Goal: Register for event/course

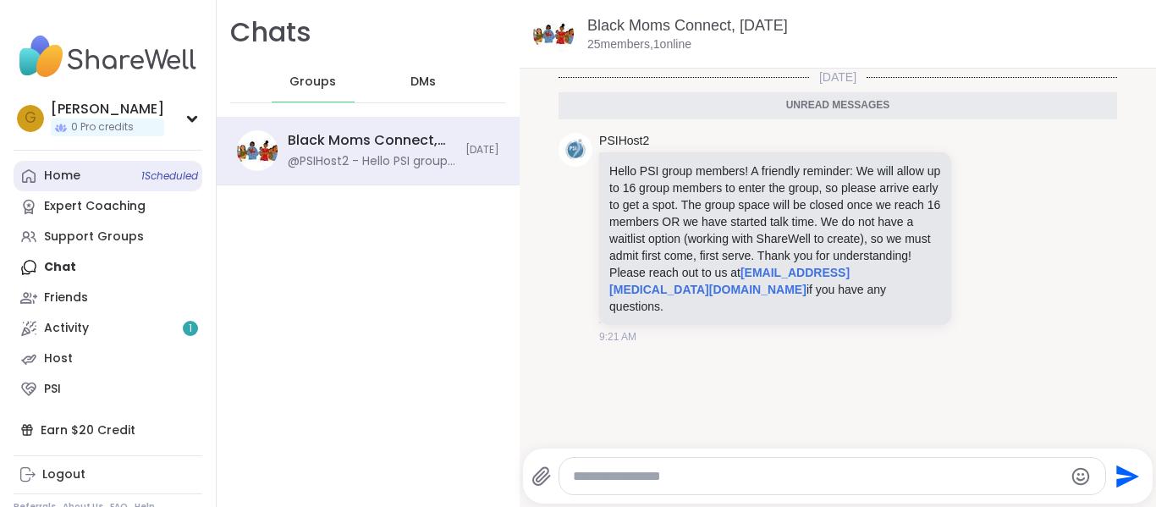
click at [91, 167] on link "Home 1 Scheduled" at bounding box center [108, 176] width 189 height 30
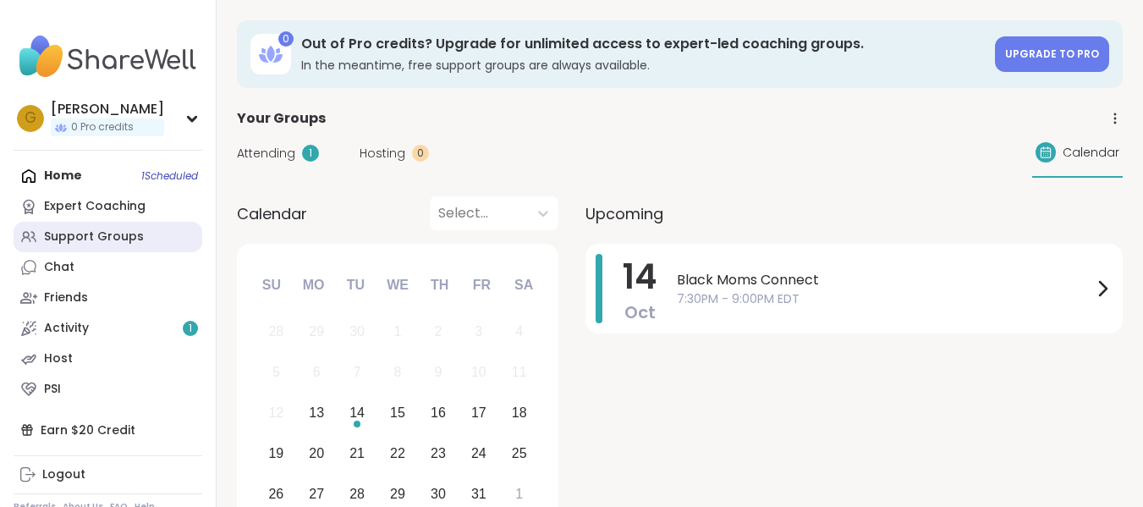
click at [91, 242] on div "Support Groups" at bounding box center [94, 236] width 100 height 17
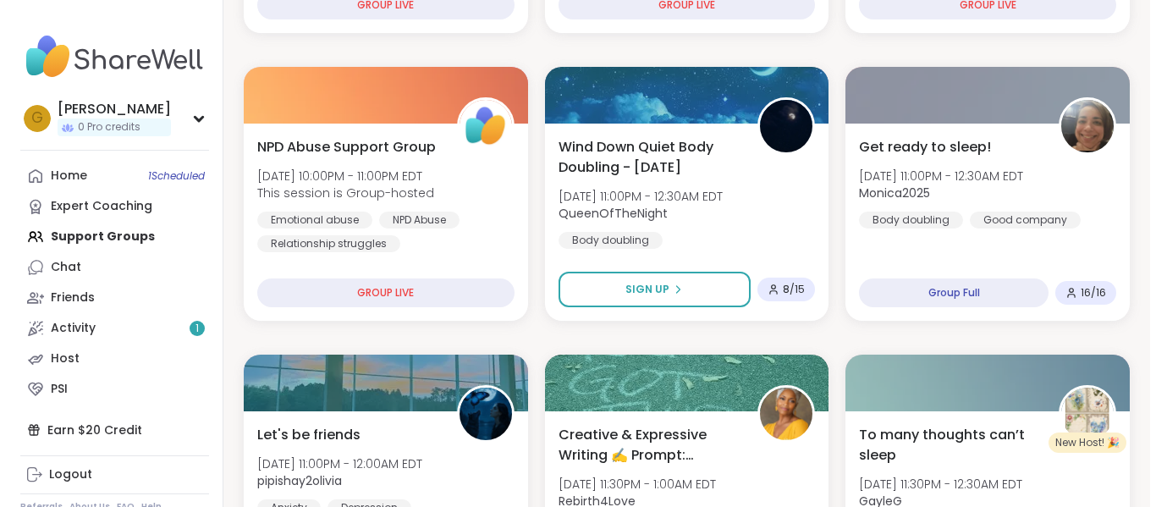
scroll to position [439, 0]
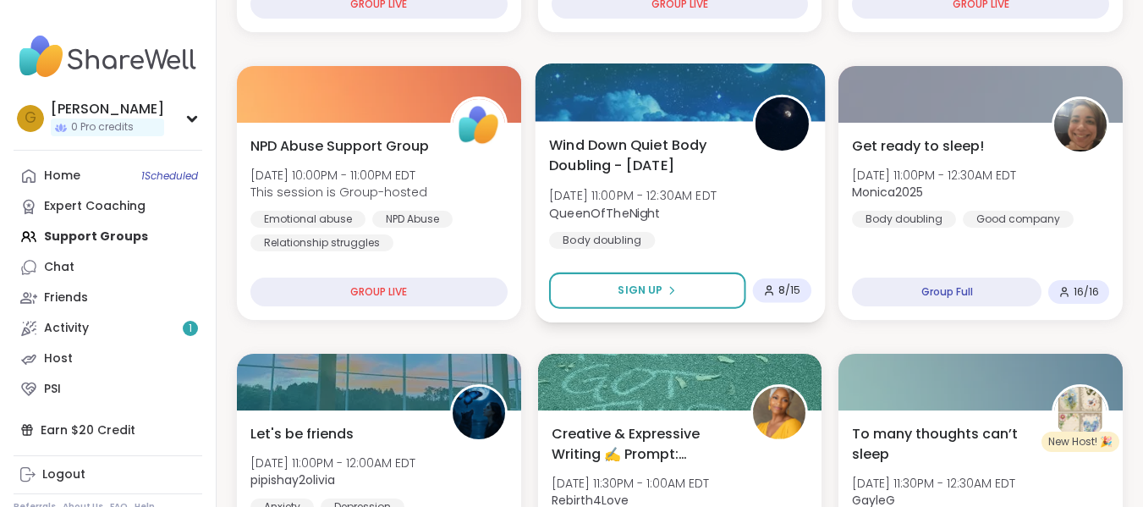
click at [596, 217] on b "QueenOfTheNight" at bounding box center [605, 212] width 112 height 17
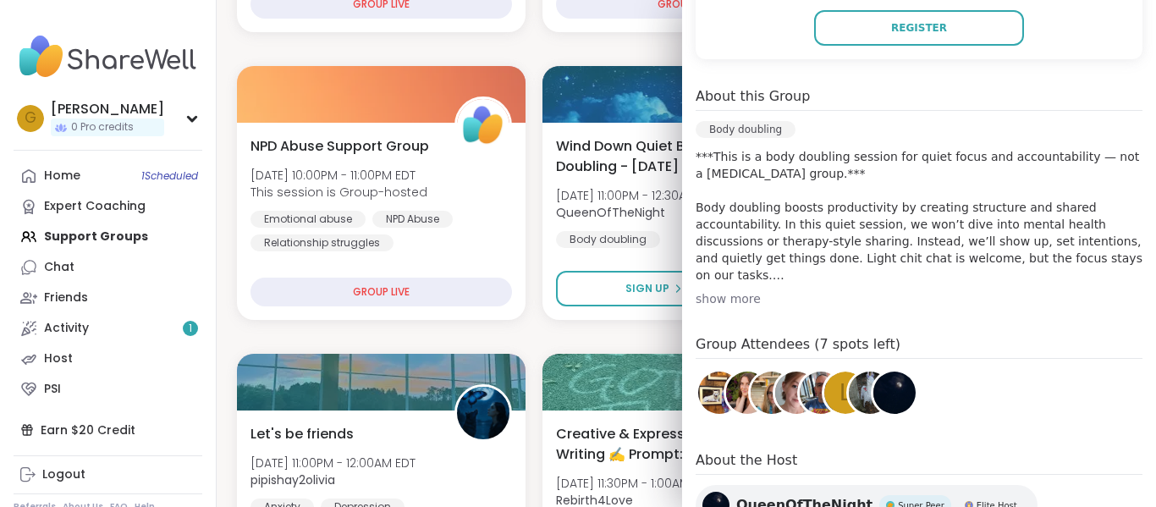
scroll to position [498, 0]
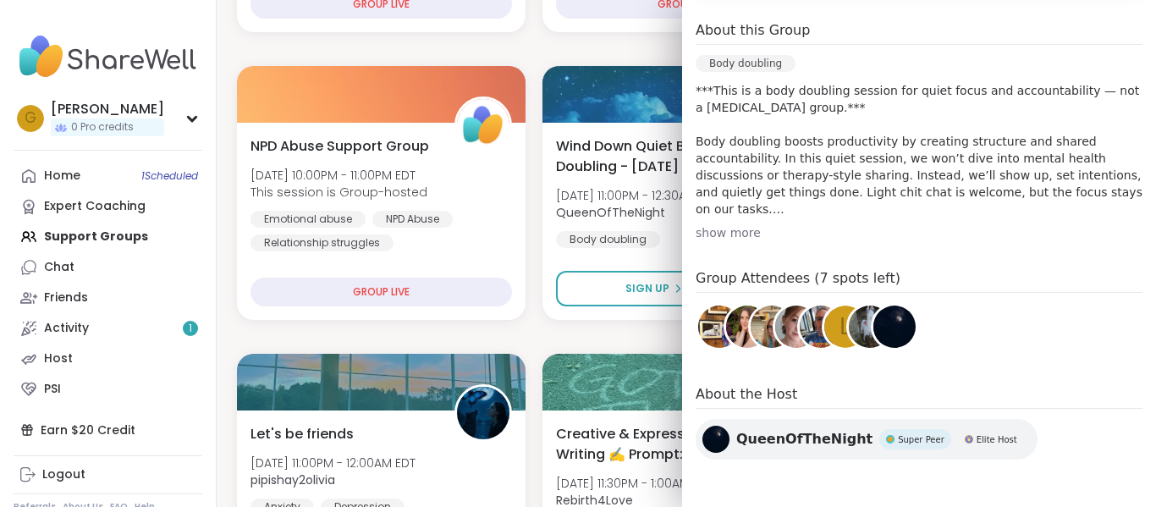
click at [701, 238] on div "show more" at bounding box center [918, 232] width 447 height 17
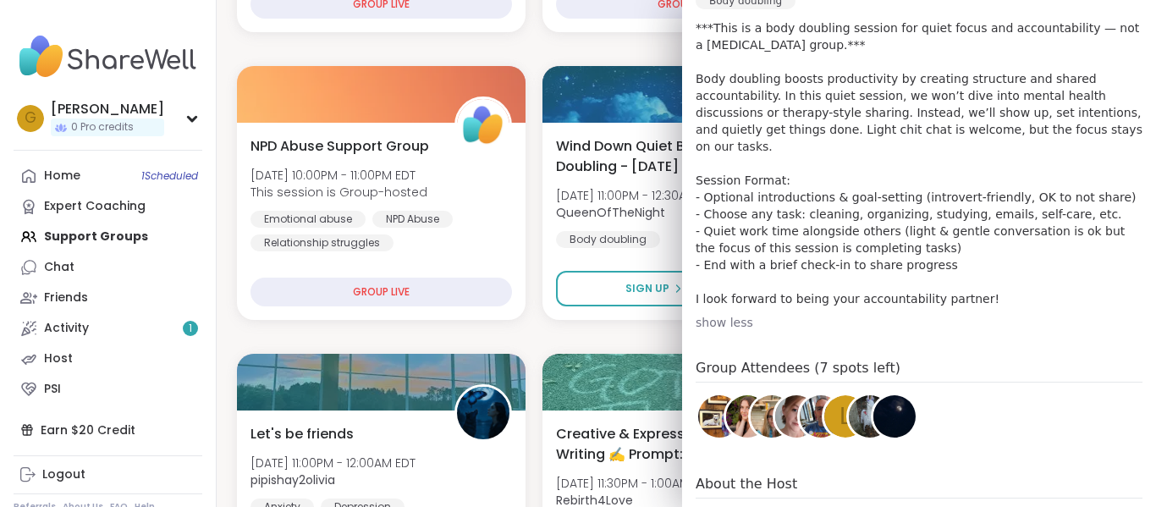
scroll to position [563, 0]
click at [701, 238] on p "***This is a body doubling session for quiet focus and accountability — not a p…" at bounding box center [918, 162] width 447 height 288
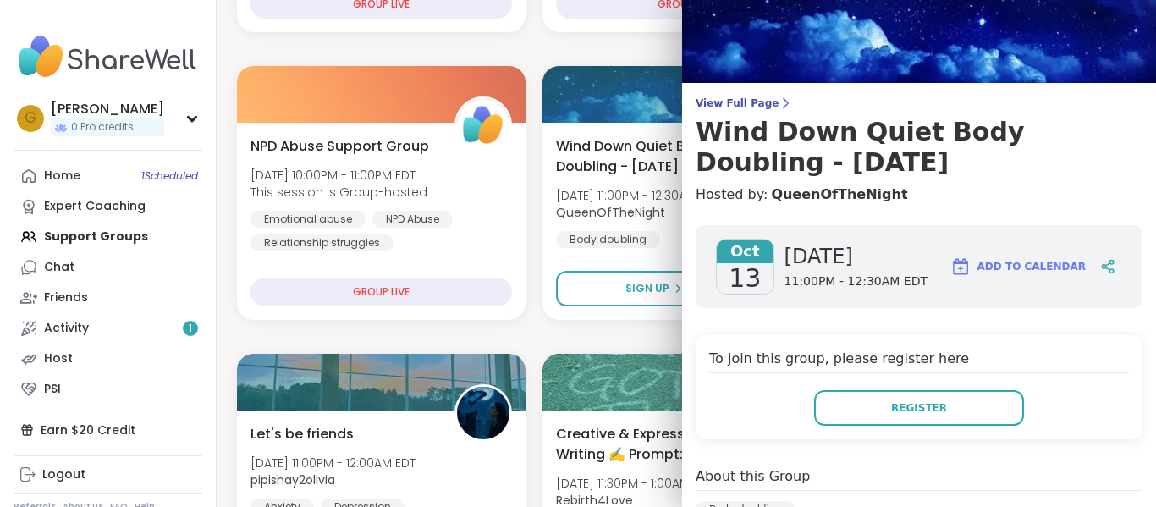
scroll to position [0, 0]
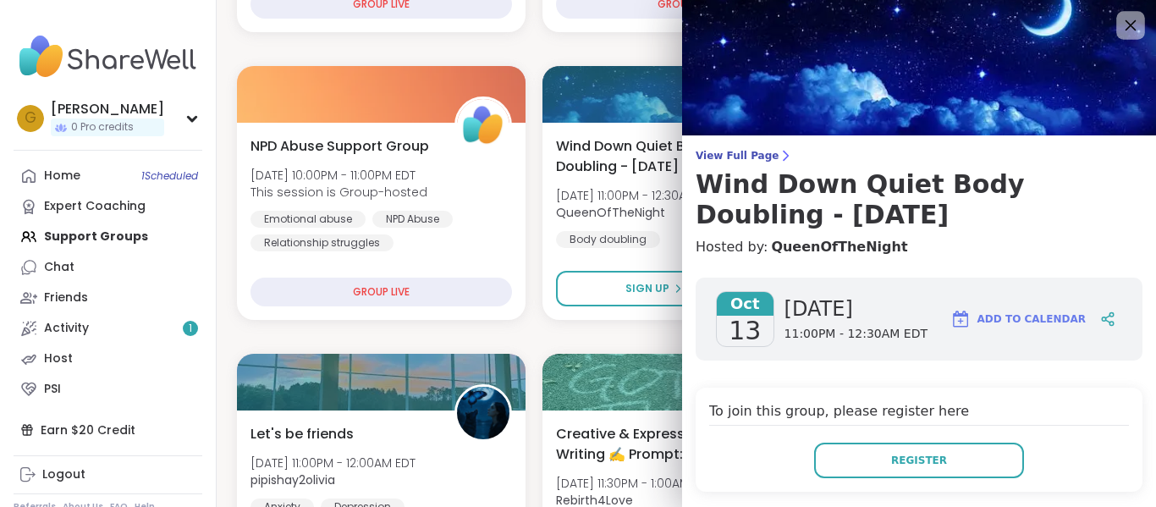
click at [1125, 25] on icon at bounding box center [1130, 25] width 11 height 11
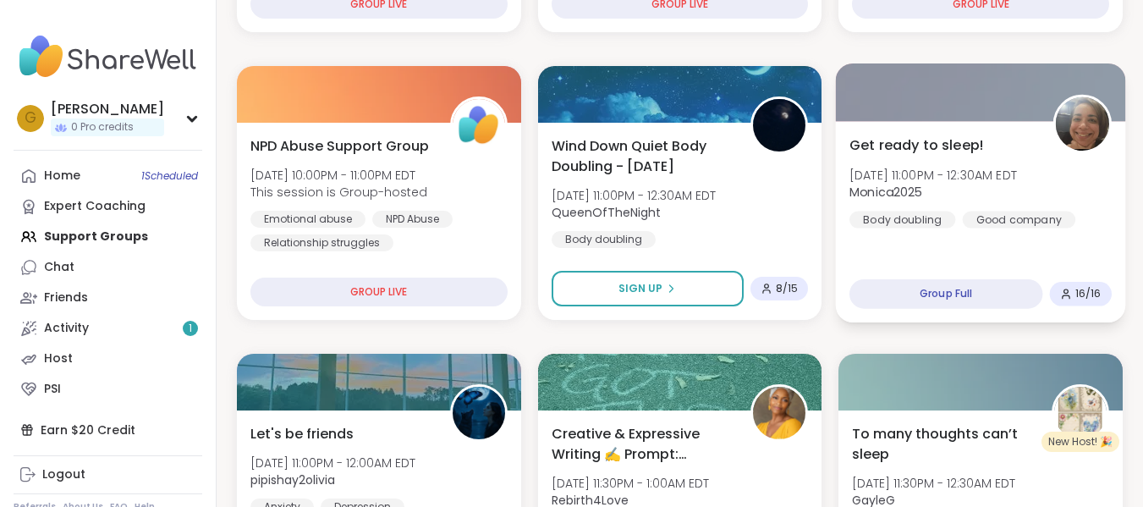
click at [936, 170] on span "[DATE] 11:00PM - 12:30AM EDT" at bounding box center [933, 174] width 168 height 17
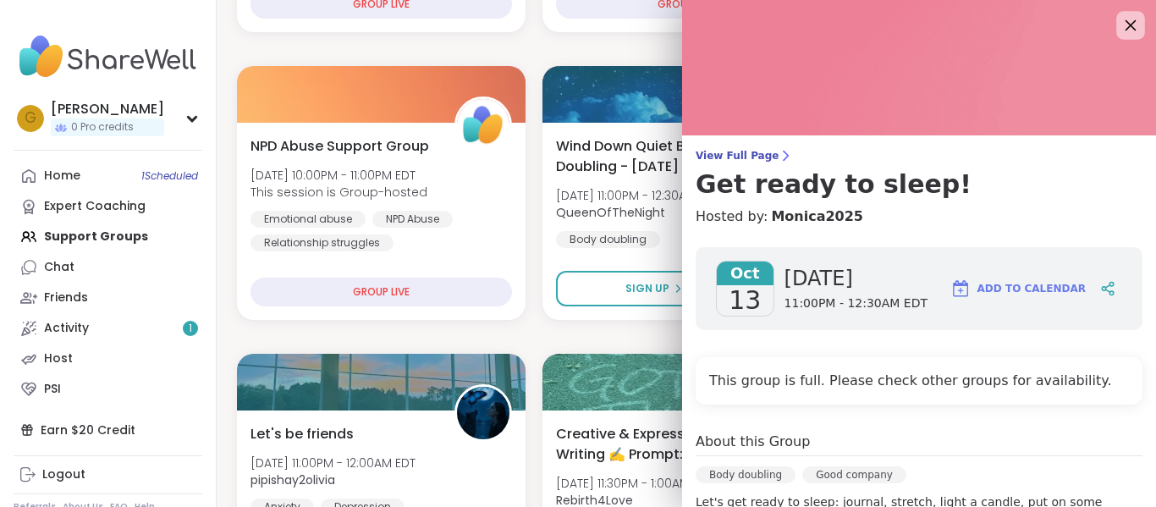
click at [1119, 24] on icon at bounding box center [1129, 24] width 21 height 21
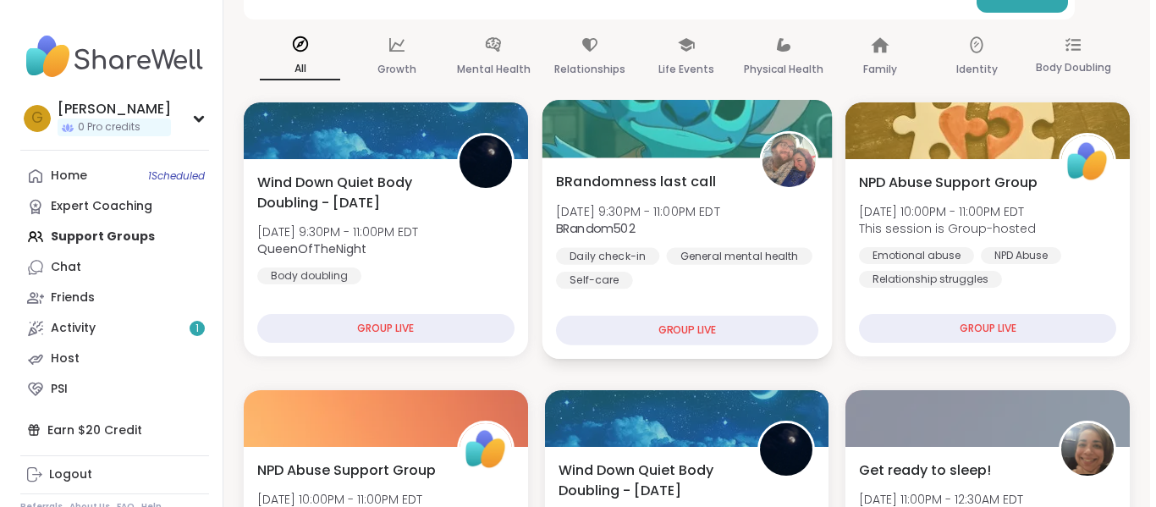
scroll to position [114, 0]
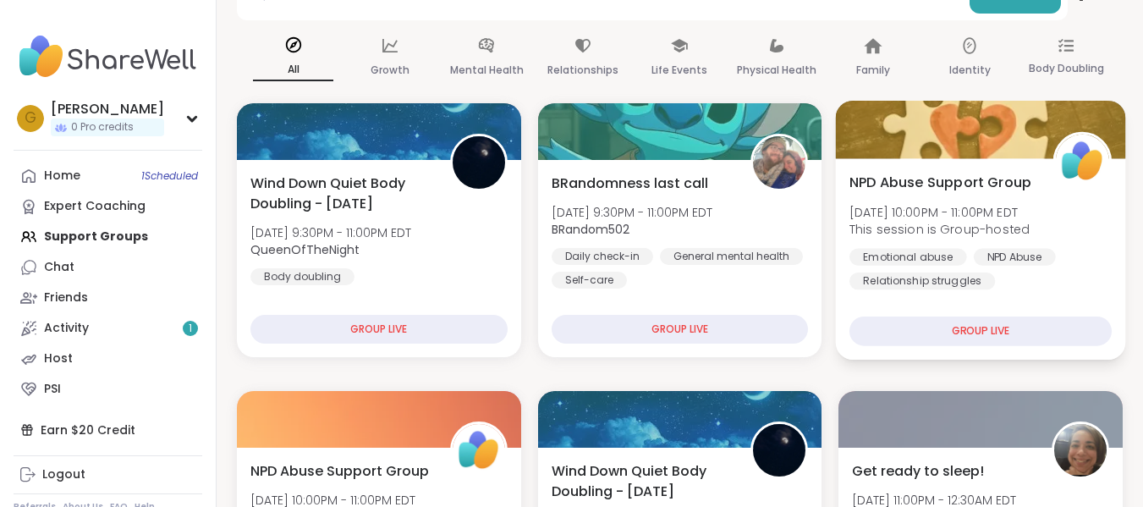
click at [883, 241] on div "NPD Abuse Support Group Mon, Oct 13 | 10:00PM - 11:00PM EDT This session is Gro…" at bounding box center [980, 231] width 262 height 118
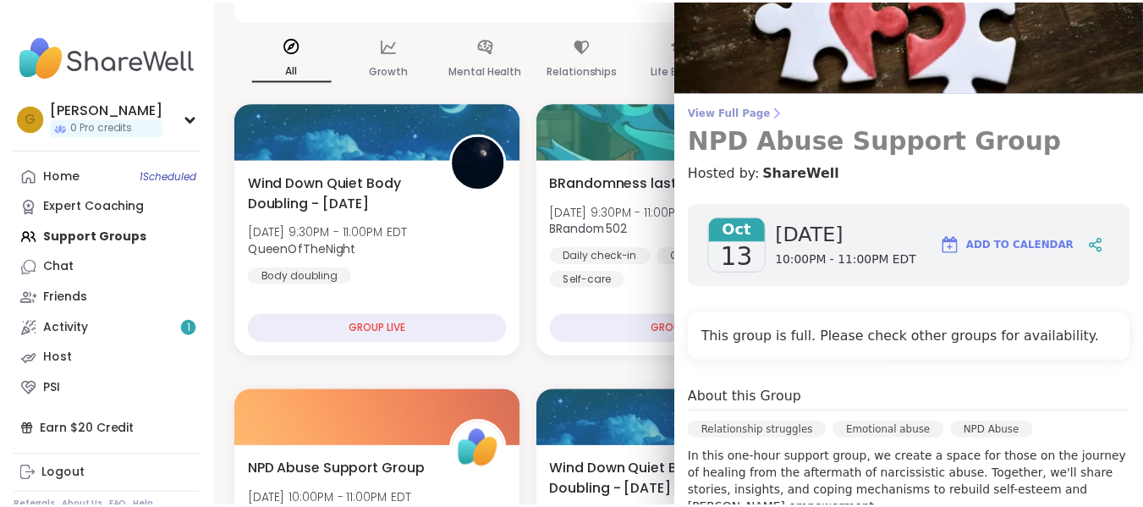
scroll to position [0, 0]
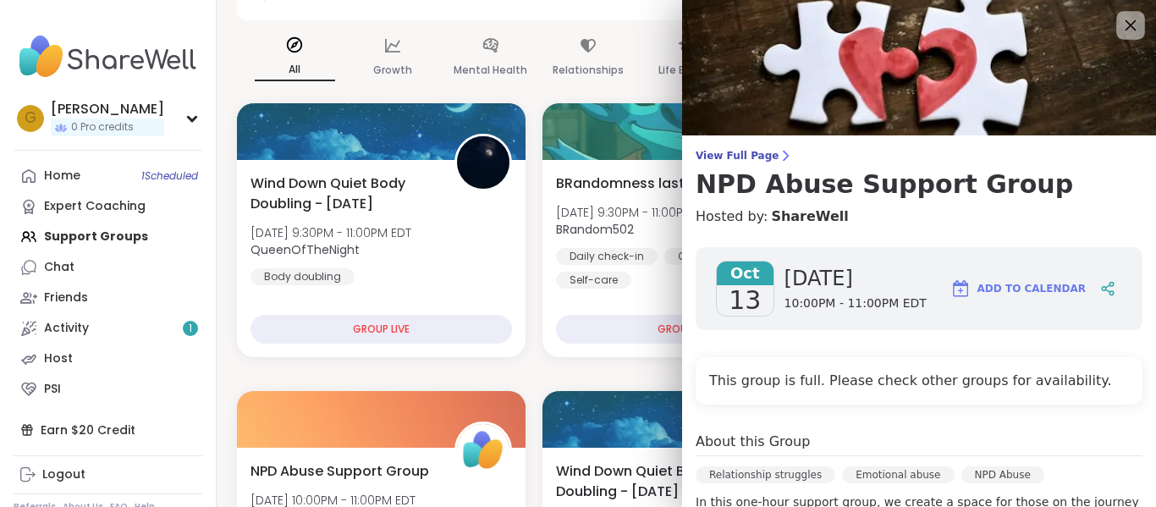
click at [1119, 24] on icon at bounding box center [1129, 24] width 21 height 21
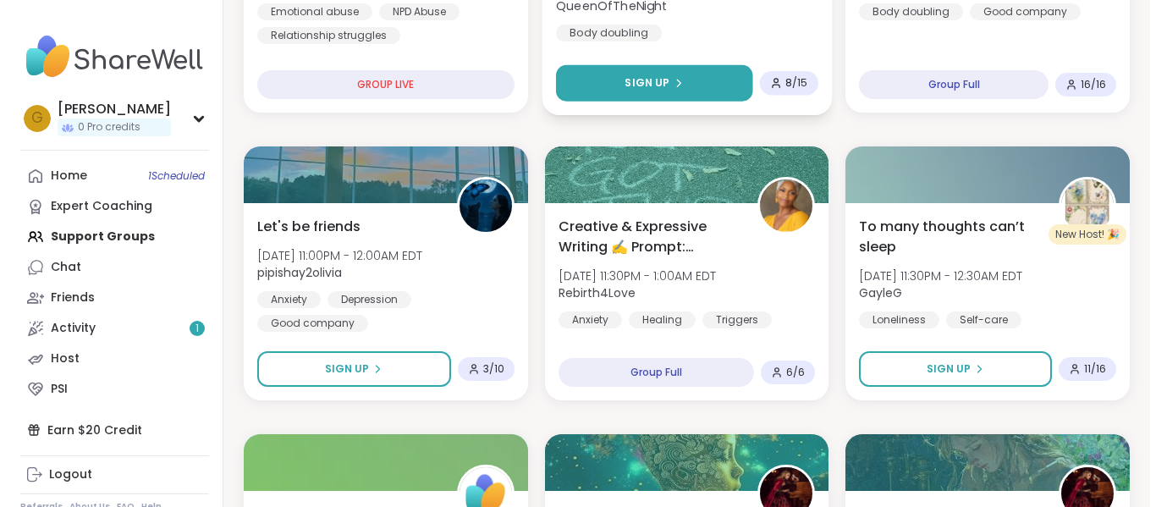
scroll to position [647, 0]
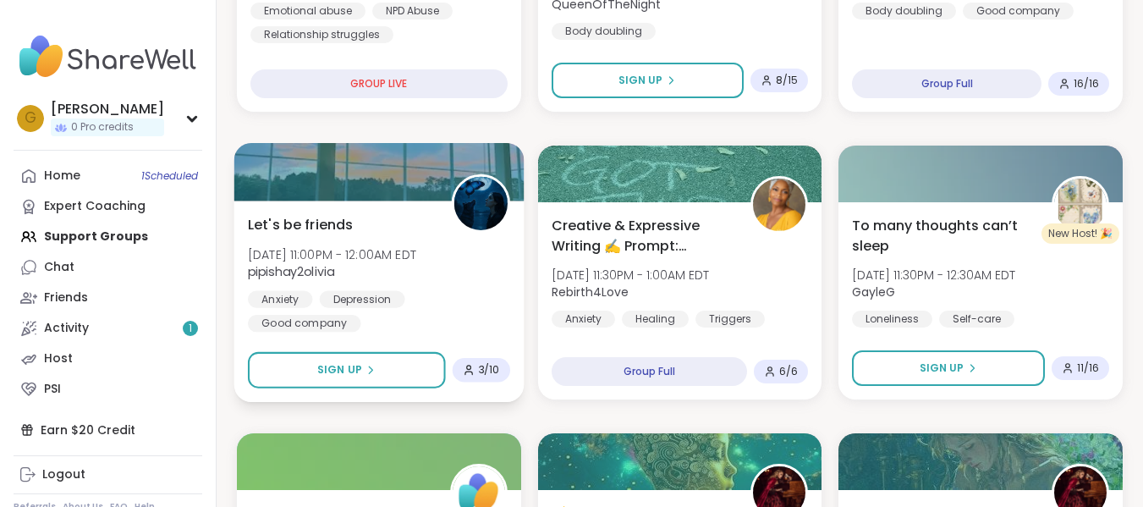
click at [494, 290] on div "Anxiety Depression Good company" at bounding box center [379, 310] width 262 height 41
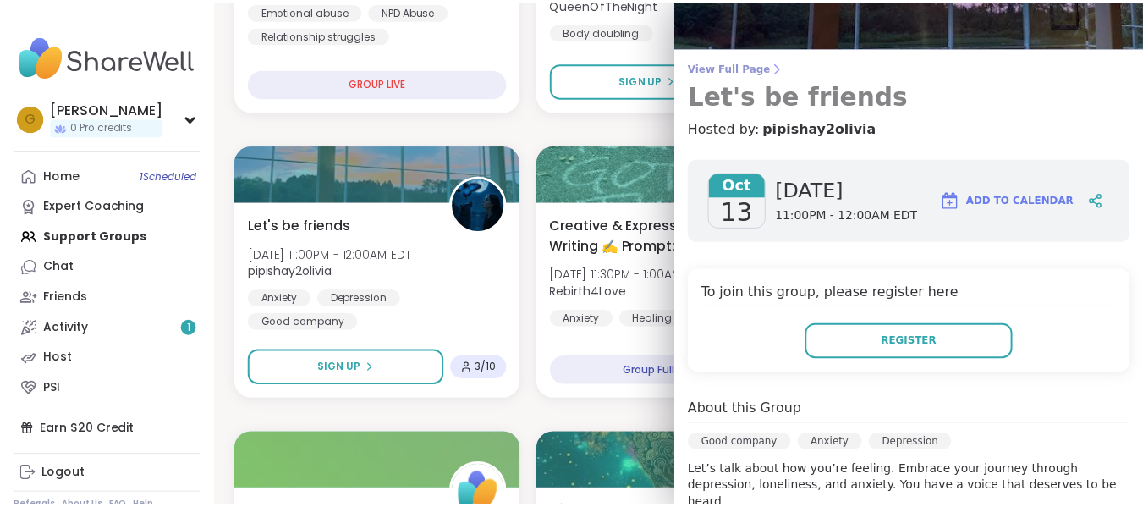
scroll to position [0, 0]
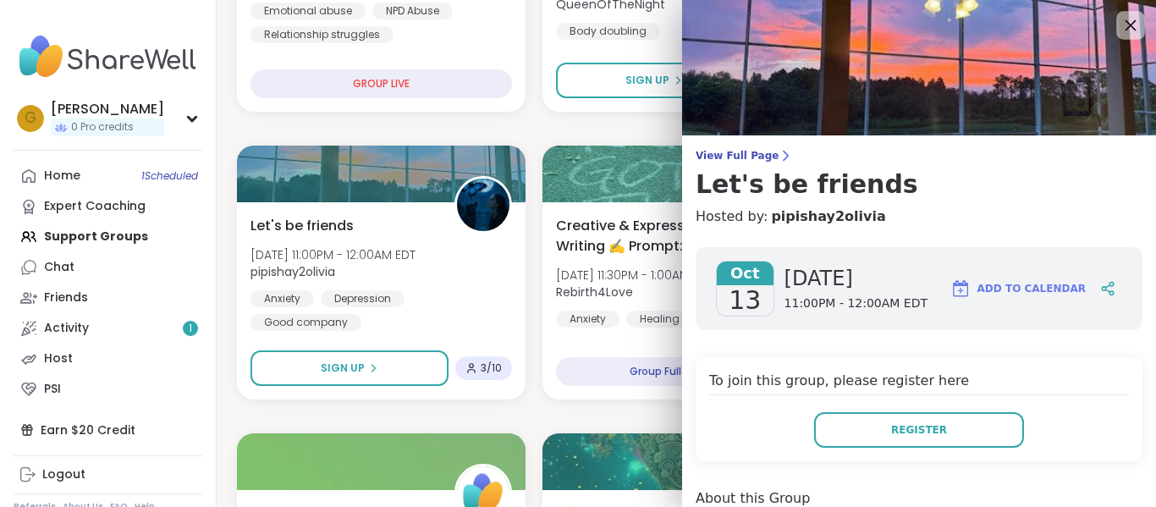
click at [1119, 20] on icon at bounding box center [1129, 24] width 21 height 21
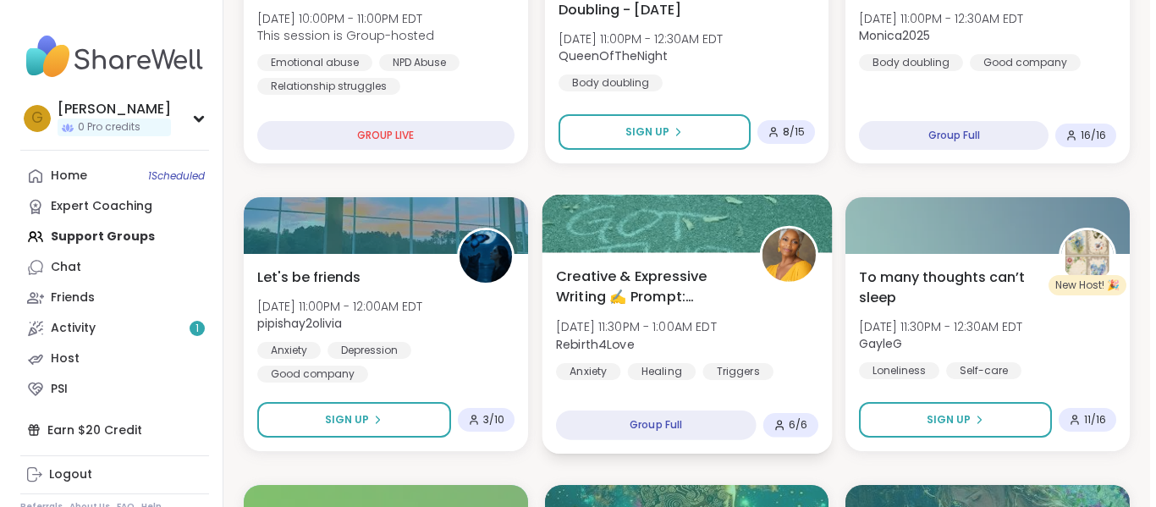
scroll to position [595, 0]
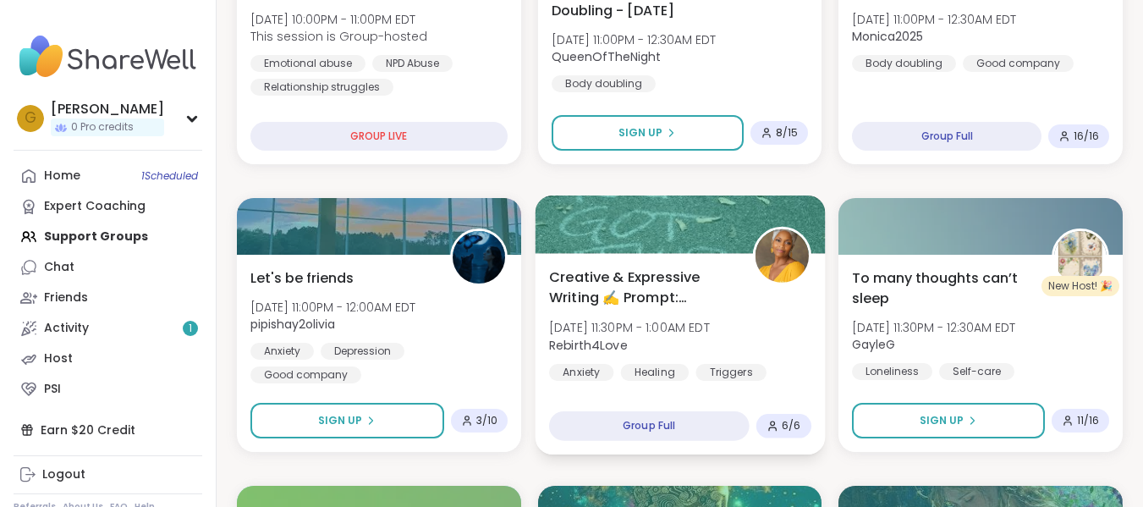
click at [701, 301] on span "Creative & Expressive Writing ✍️ Prompt: Triggers" at bounding box center [641, 287] width 184 height 41
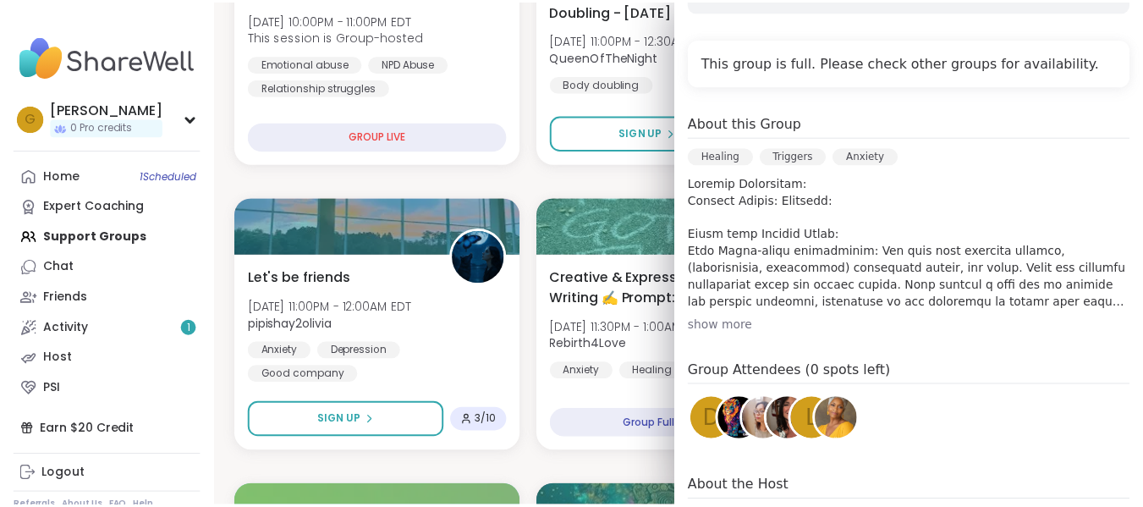
scroll to position [509, 0]
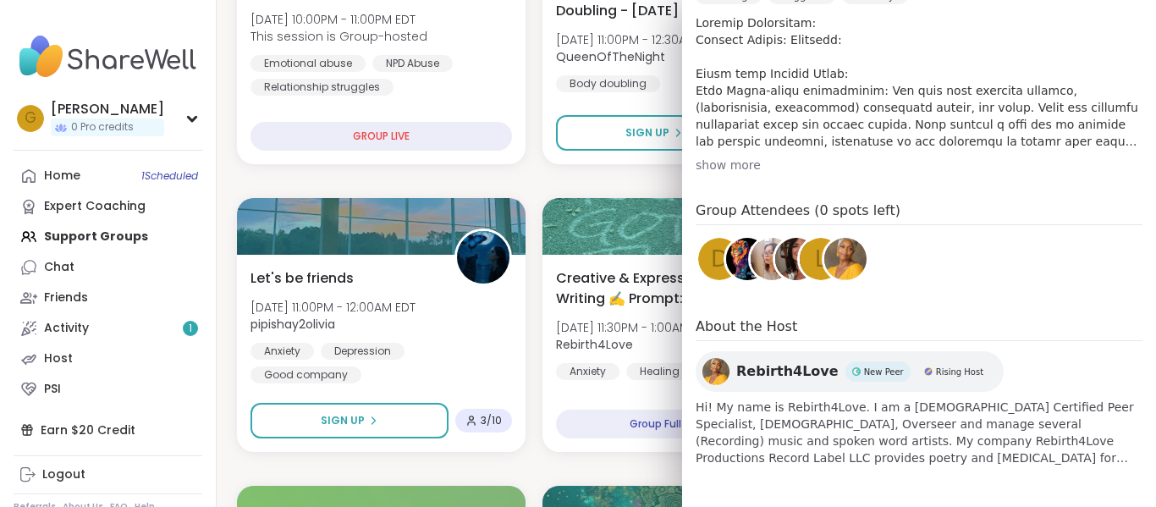
click at [837, 263] on img at bounding box center [845, 259] width 42 height 42
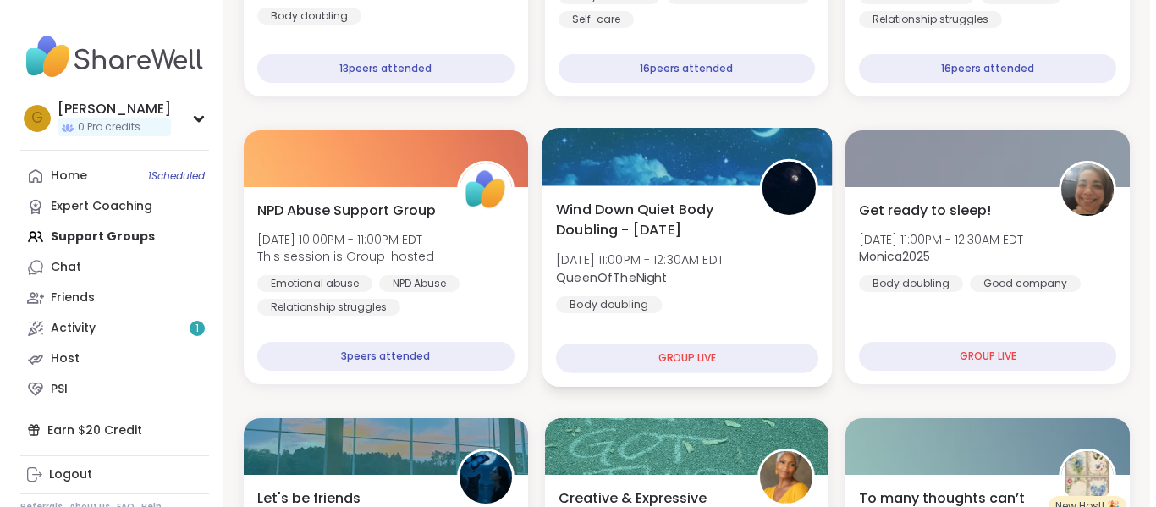
scroll to position [467, 0]
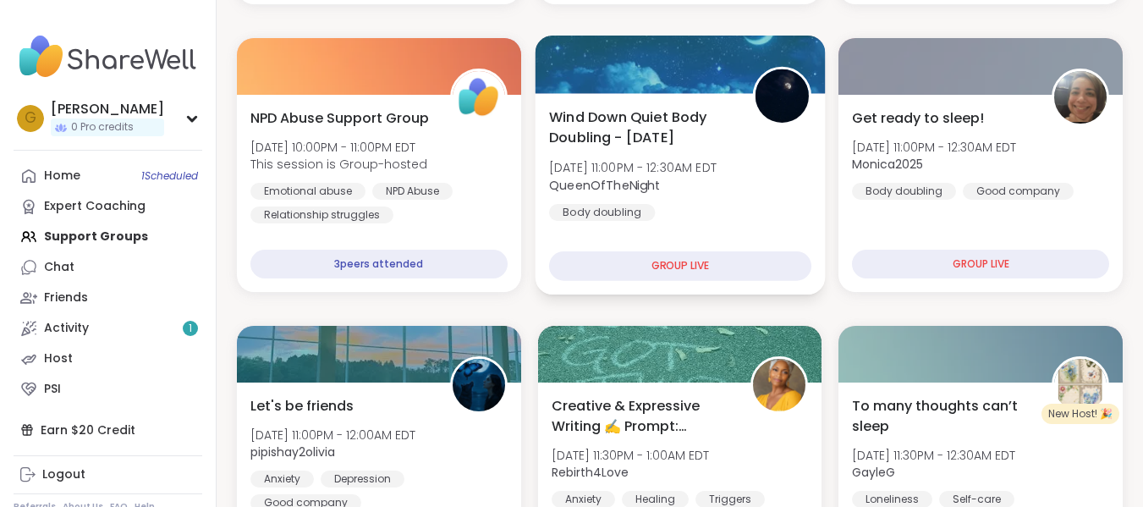
click at [678, 181] on span "QueenOfTheNight" at bounding box center [633, 184] width 168 height 17
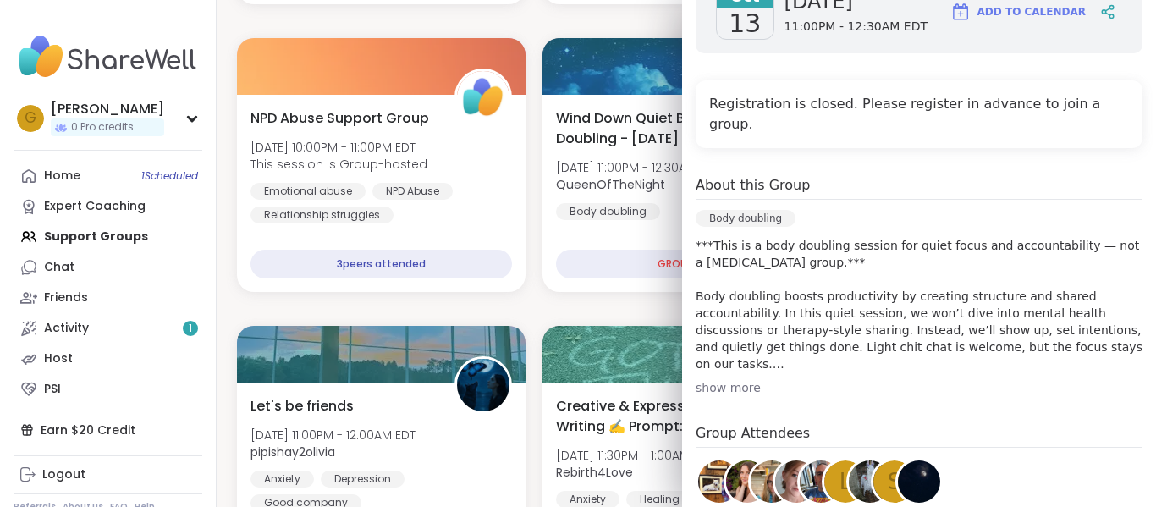
scroll to position [442, 0]
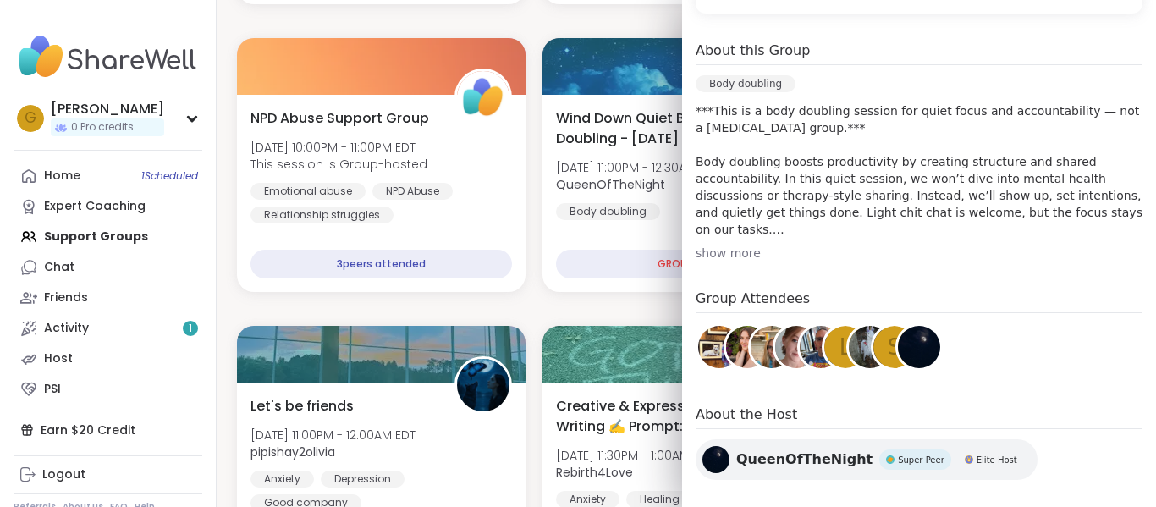
click at [732, 245] on div "show more" at bounding box center [918, 253] width 447 height 17
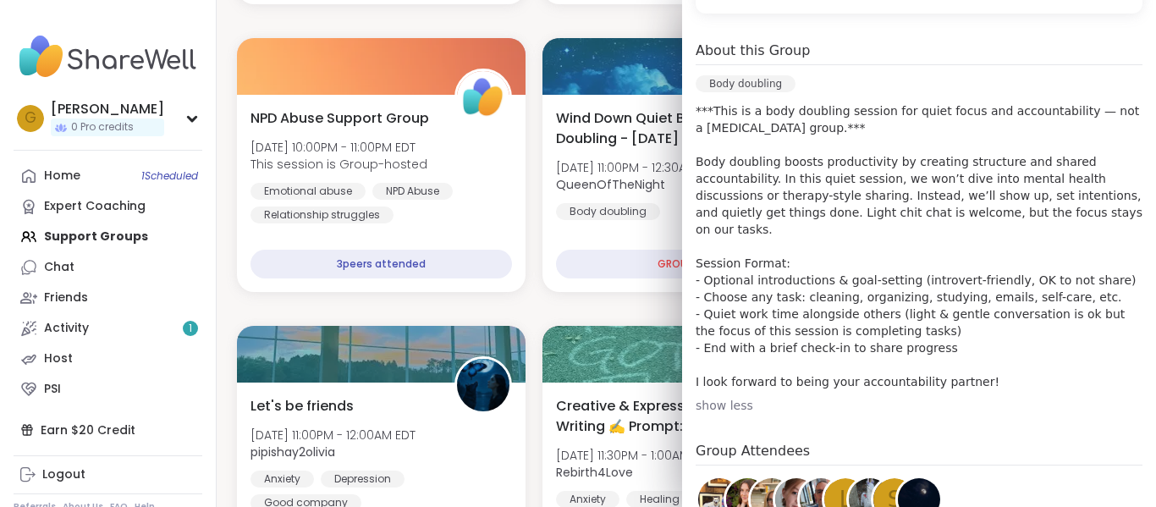
scroll to position [577, 0]
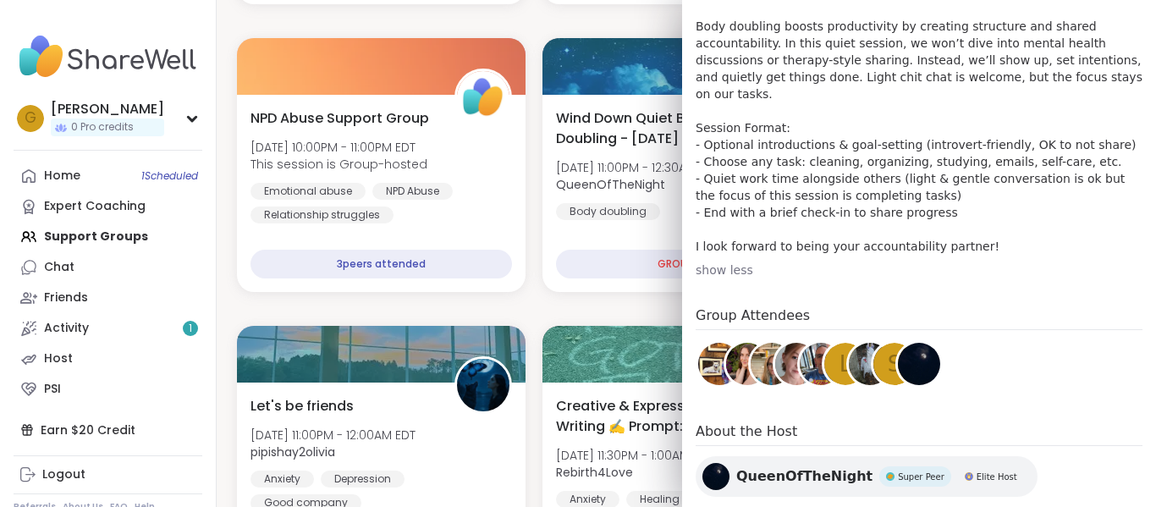
click at [792, 456] on div "QueenOfTheNight Super Peer Elite Host" at bounding box center [866, 476] width 342 height 41
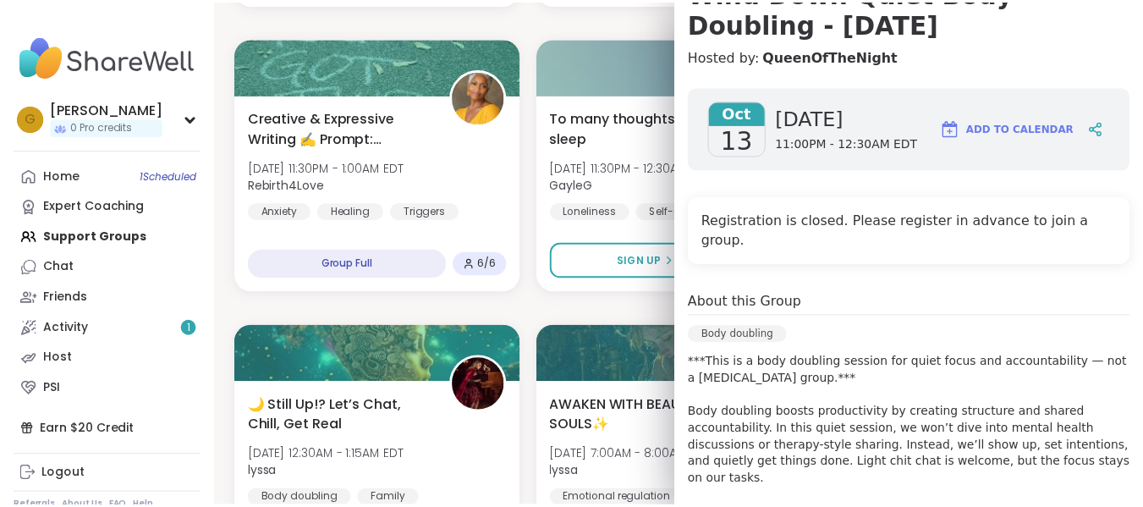
scroll to position [190, 0]
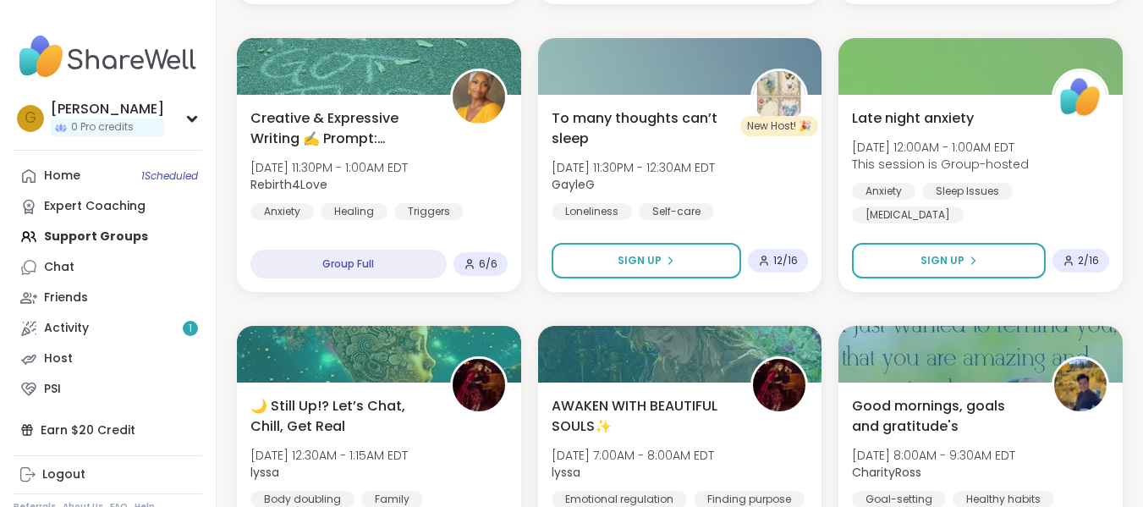
click at [124, 230] on div "Home 1 Scheduled Expert Coaching Support Groups Chat Friends Activity 1 Host PSI" at bounding box center [108, 283] width 189 height 244
click at [88, 267] on link "Chat" at bounding box center [108, 267] width 189 height 30
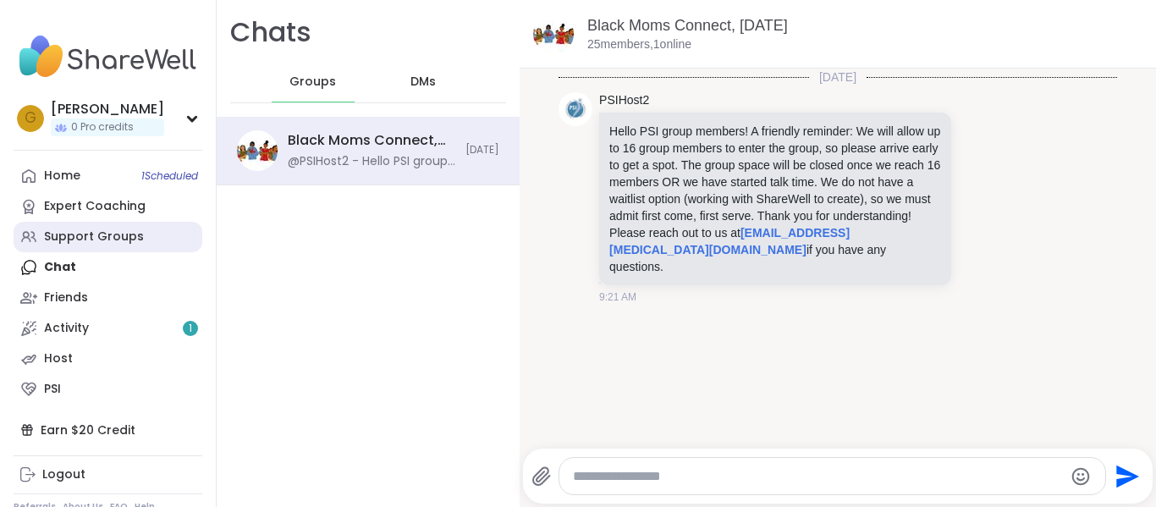
click at [85, 231] on div "Support Groups" at bounding box center [94, 236] width 100 height 17
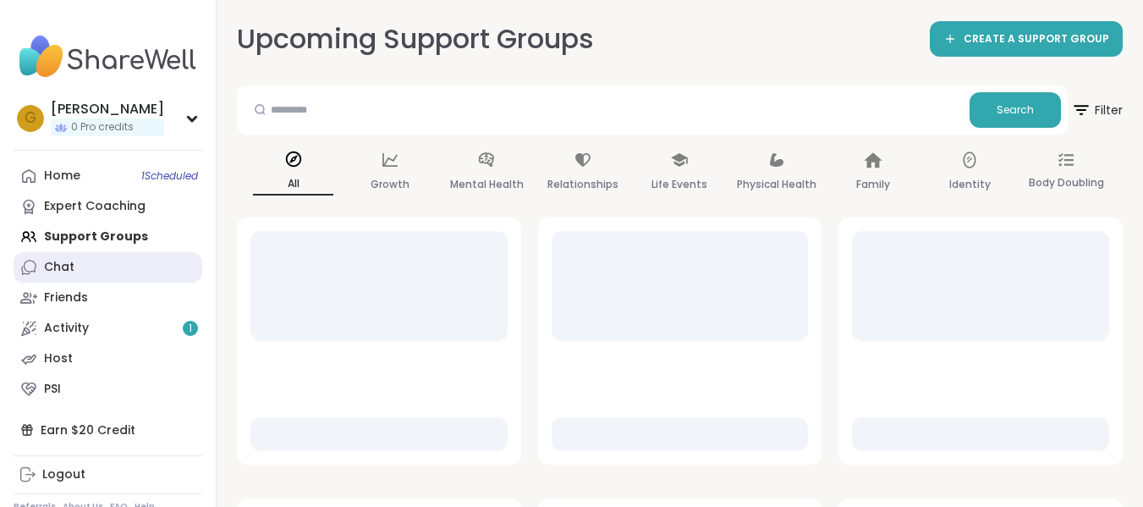
click at [79, 267] on link "Chat" at bounding box center [108, 267] width 189 height 30
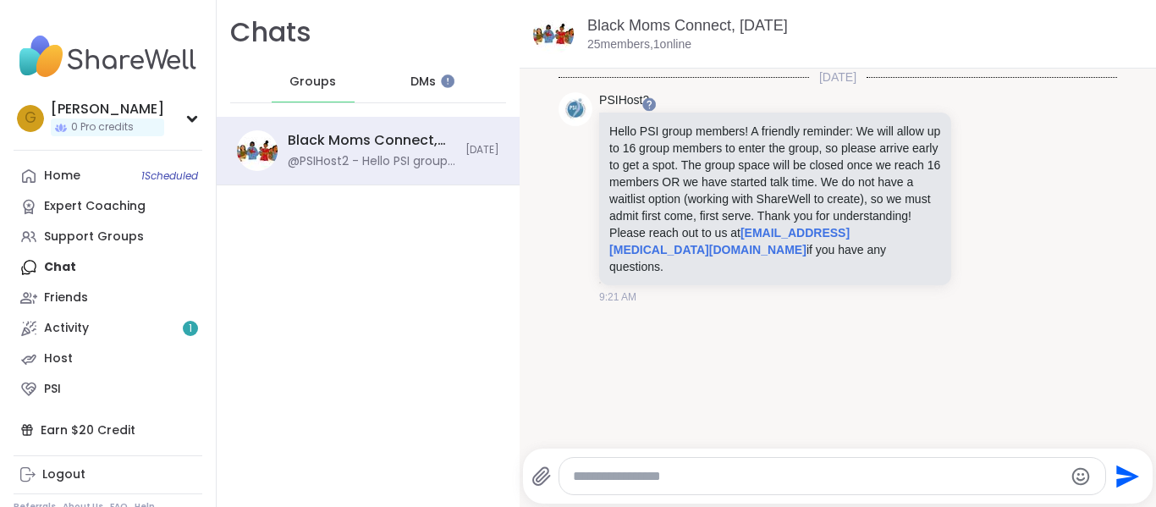
click at [410, 84] on span "DMs" at bounding box center [422, 82] width 25 height 17
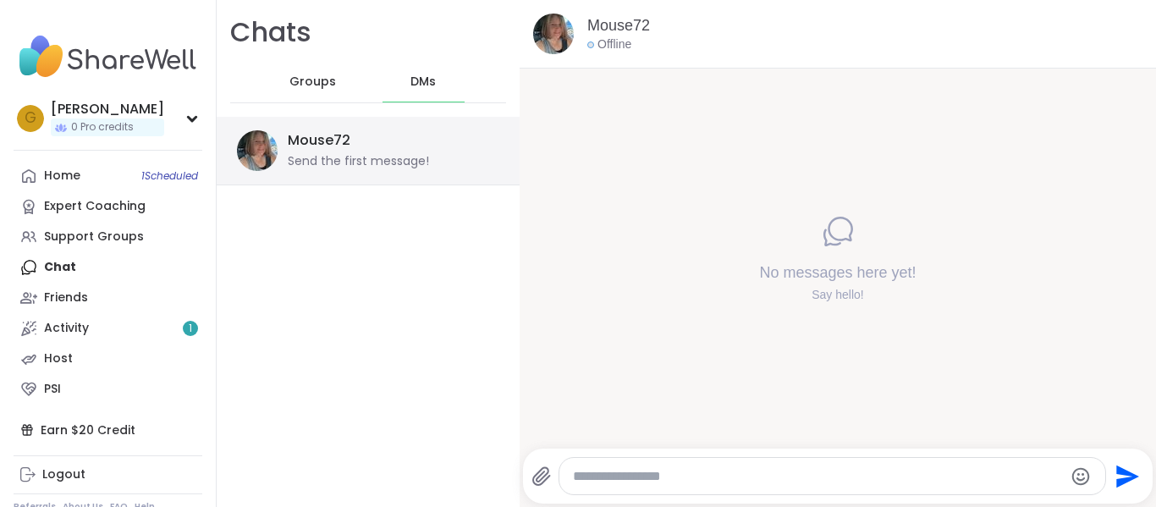
click at [385, 148] on div "Mouse72 Send the first message!" at bounding box center [388, 150] width 201 height 39
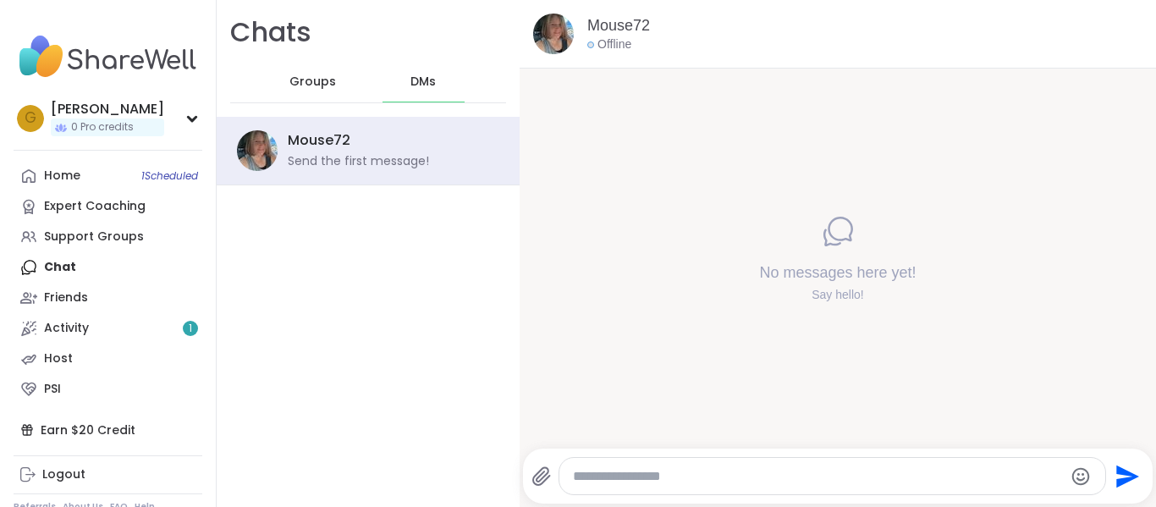
click at [306, 90] on span "Groups" at bounding box center [312, 82] width 47 height 17
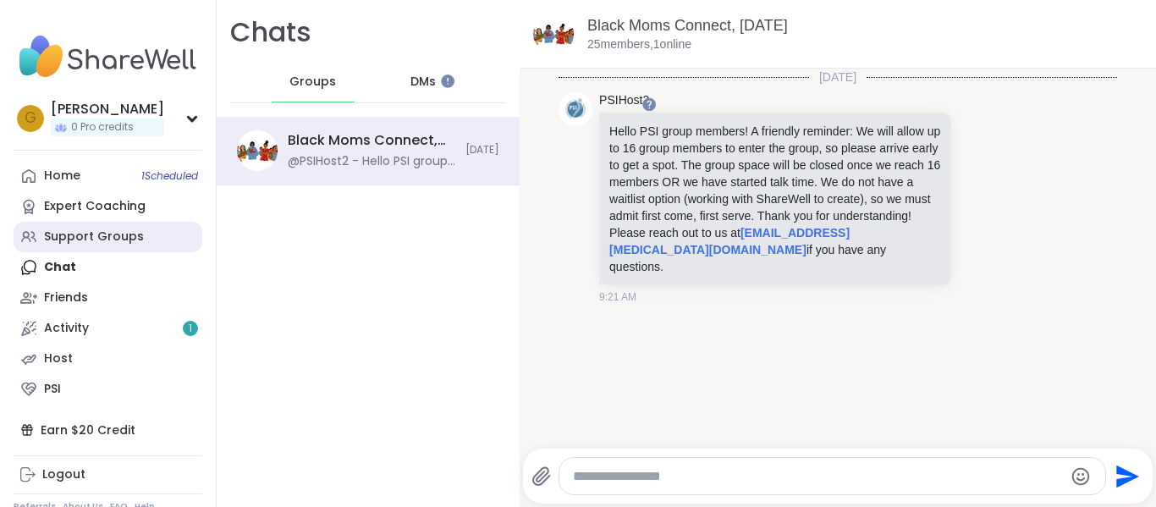
click at [103, 246] on link "Support Groups" at bounding box center [108, 237] width 189 height 30
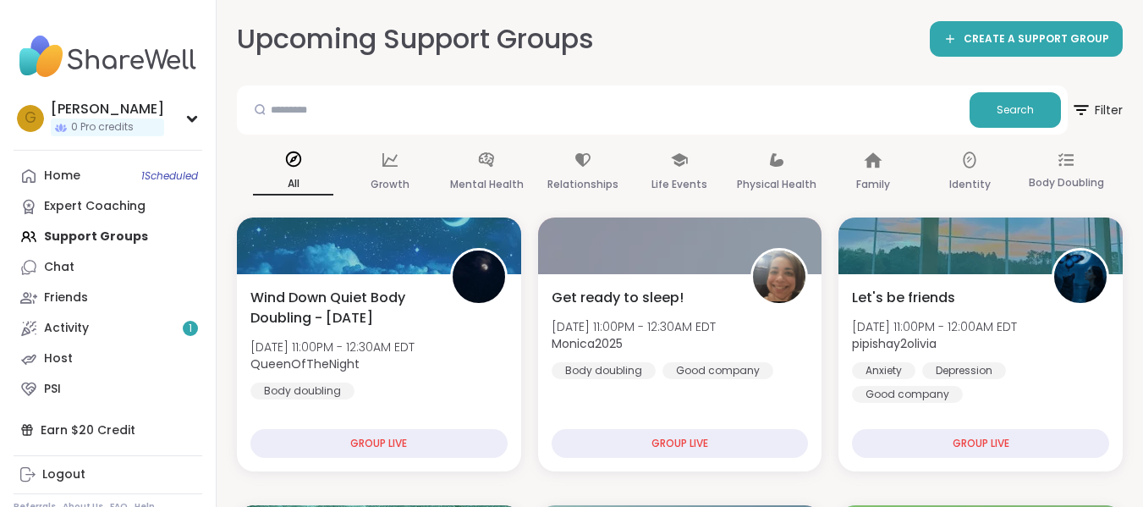
click at [113, 236] on div "Home 1 Scheduled Expert Coaching Support Groups Chat Friends Activity 1 Host PSI" at bounding box center [108, 283] width 189 height 244
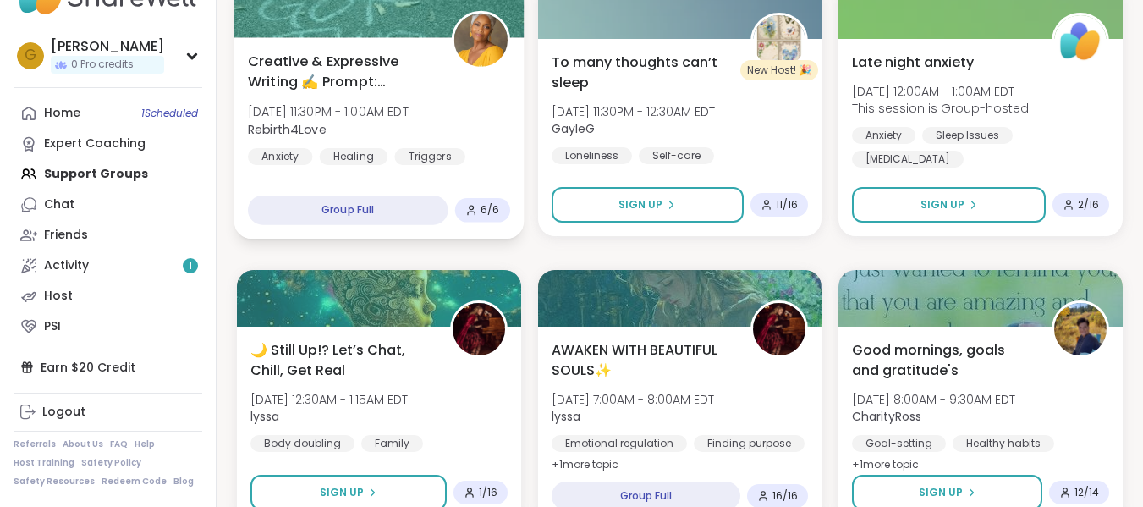
scroll to position [524, 0]
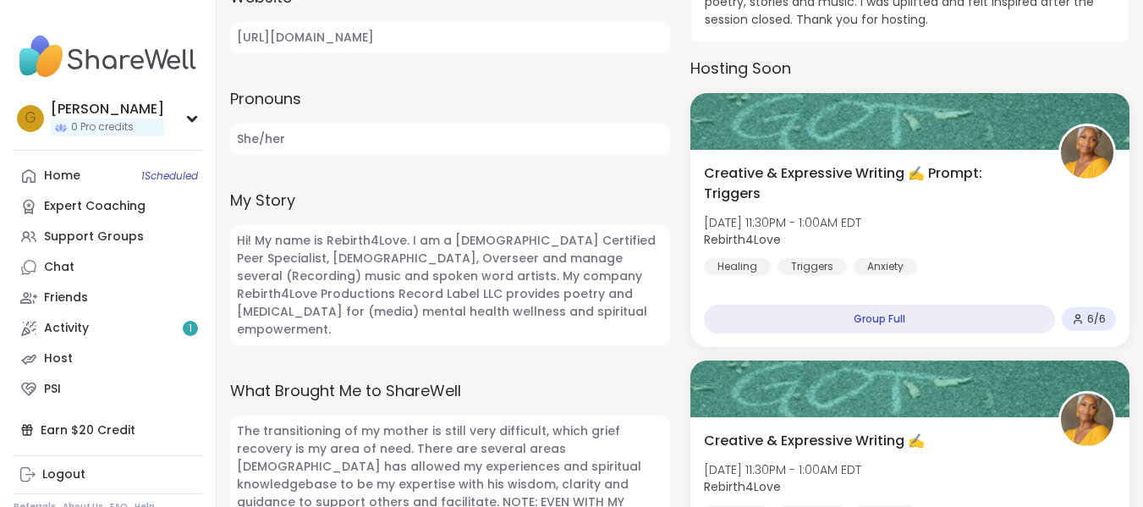
scroll to position [706, 0]
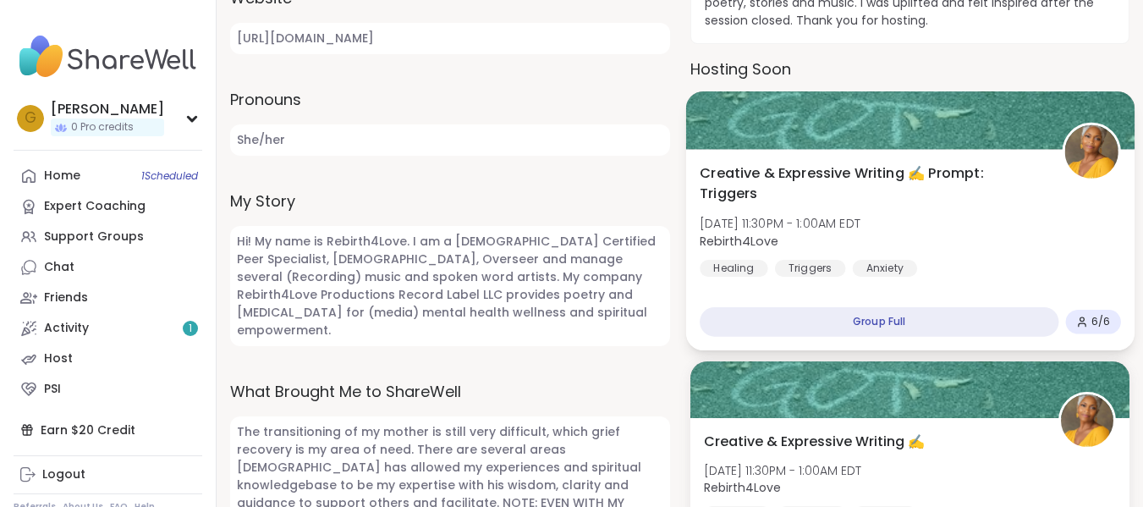
click at [772, 332] on div "Group Full" at bounding box center [879, 322] width 359 height 30
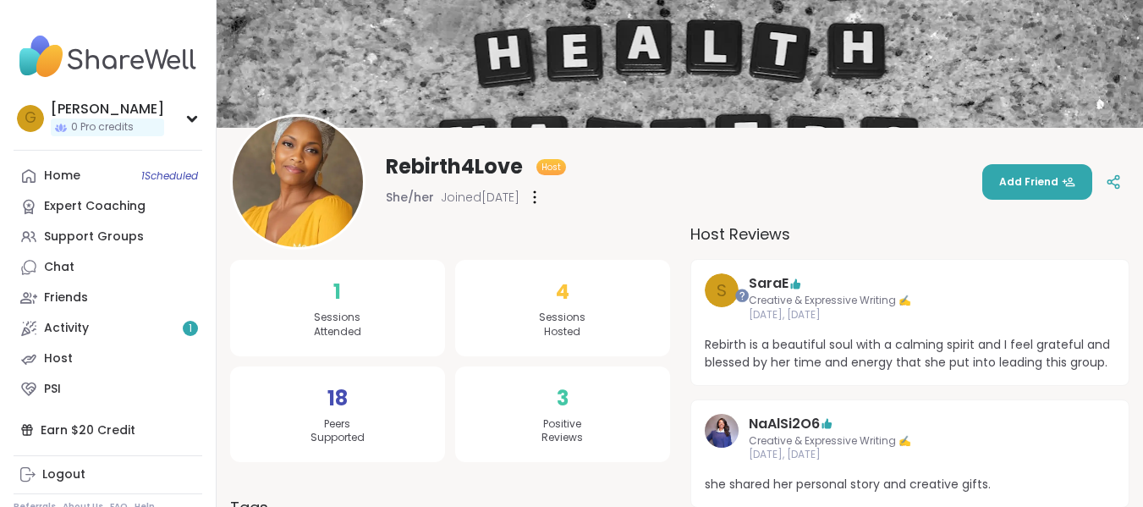
scroll to position [83, 0]
click at [1000, 173] on button "Add Friend" at bounding box center [1037, 183] width 110 height 36
click at [461, 101] on img at bounding box center [680, 23] width 926 height 212
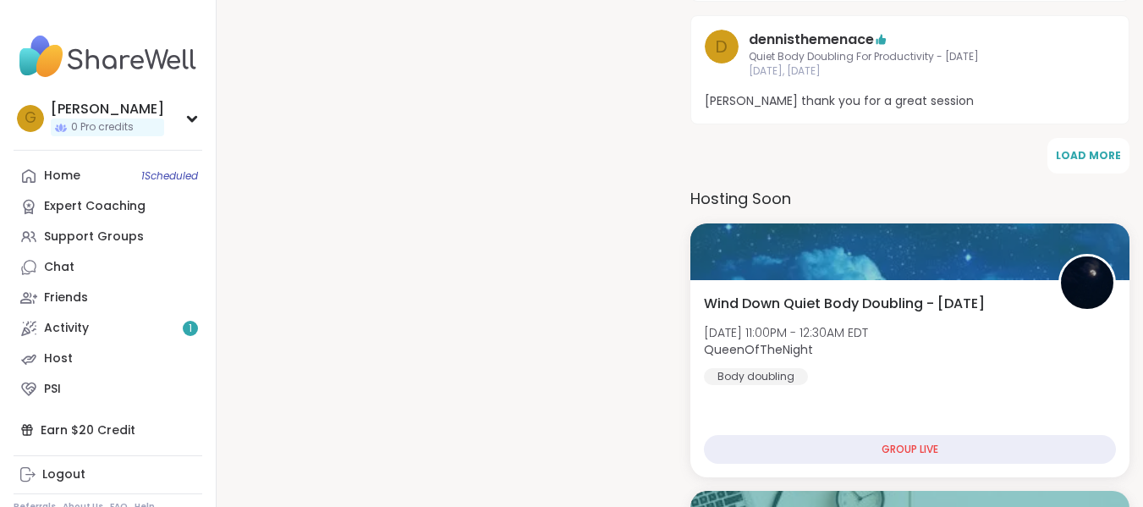
scroll to position [976, 0]
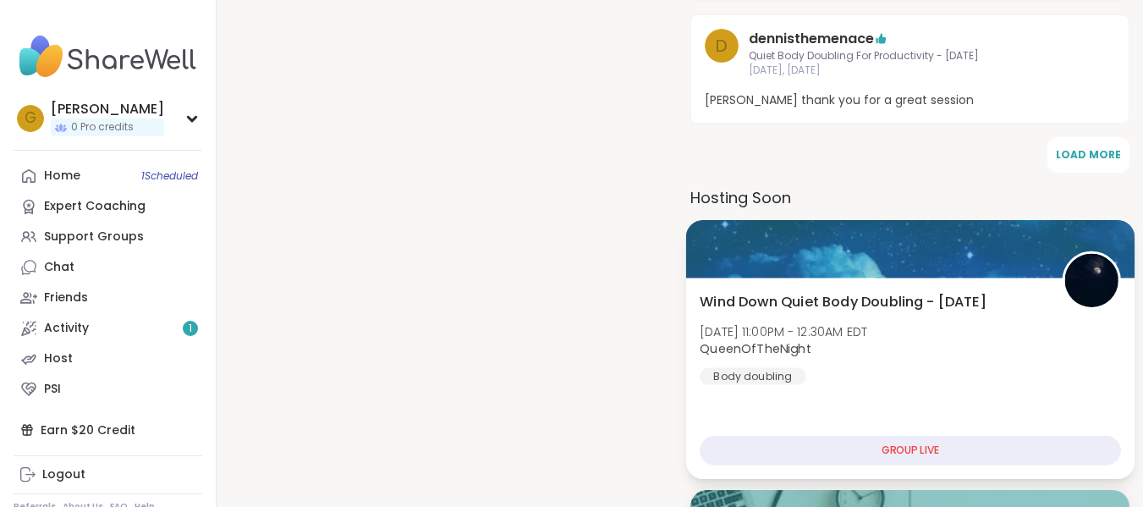
click at [796, 372] on div "Body doubling" at bounding box center [753, 375] width 106 height 17
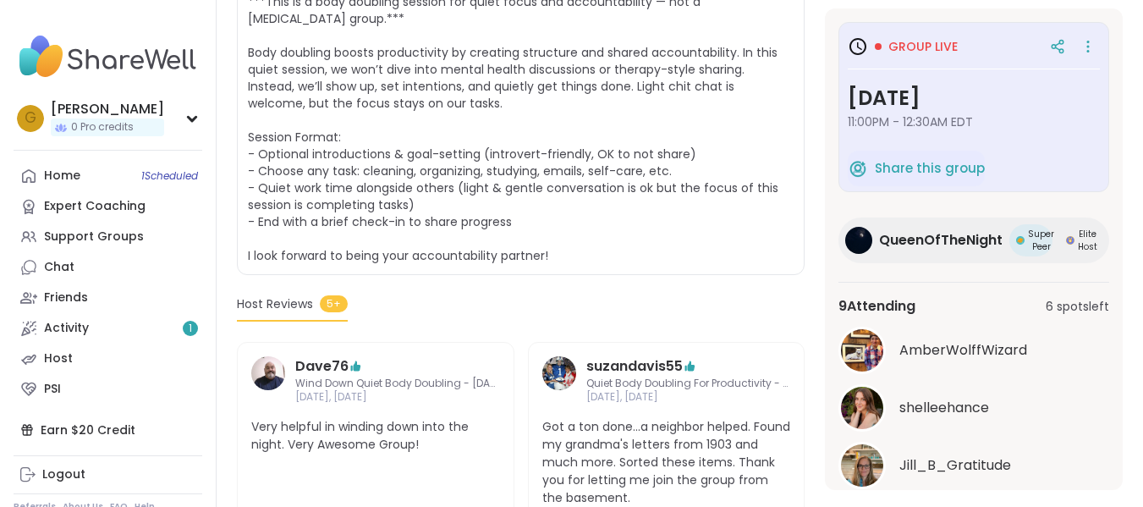
scroll to position [398, 0]
click at [879, 228] on div "QueenOfTheNight" at bounding box center [941, 240] width 124 height 32
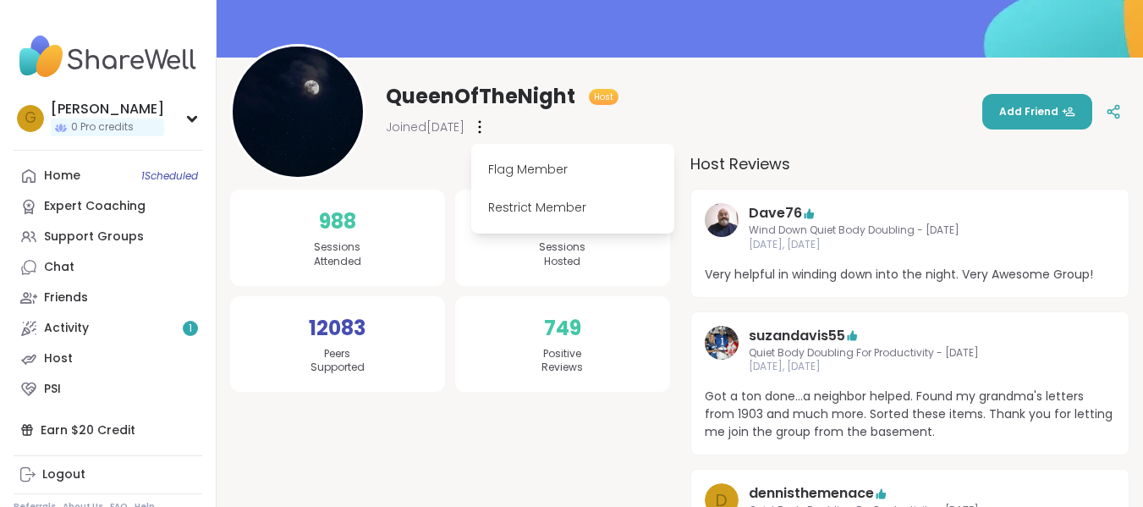
click at [641, 117] on div "QueenOfTheNight Host Joined Mar 2022 Flag Member Restrict Member Add Friend" at bounding box center [679, 111] width 899 height 135
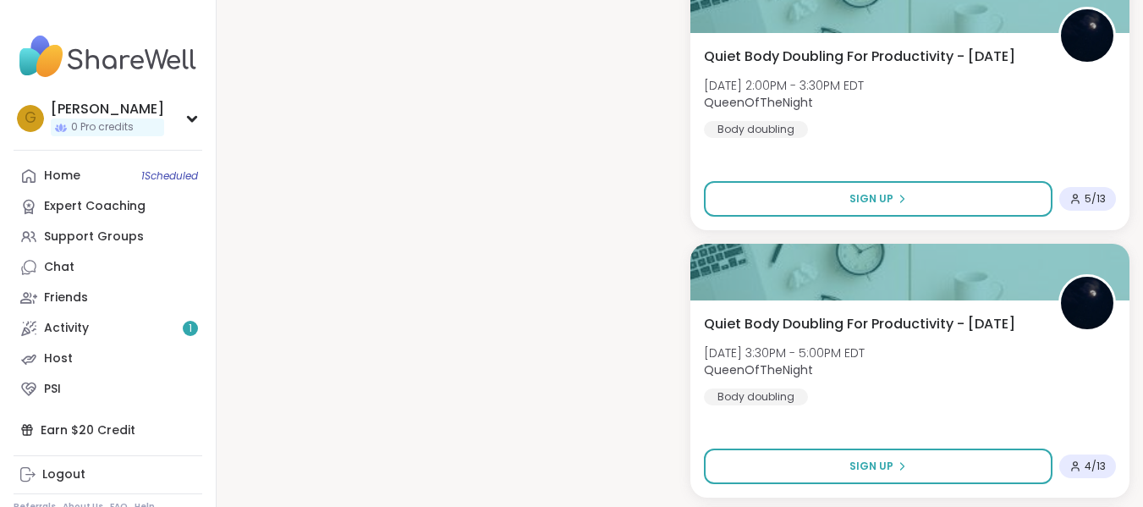
scroll to position [1490, 0]
click at [133, 235] on div "Support Groups" at bounding box center [94, 236] width 100 height 17
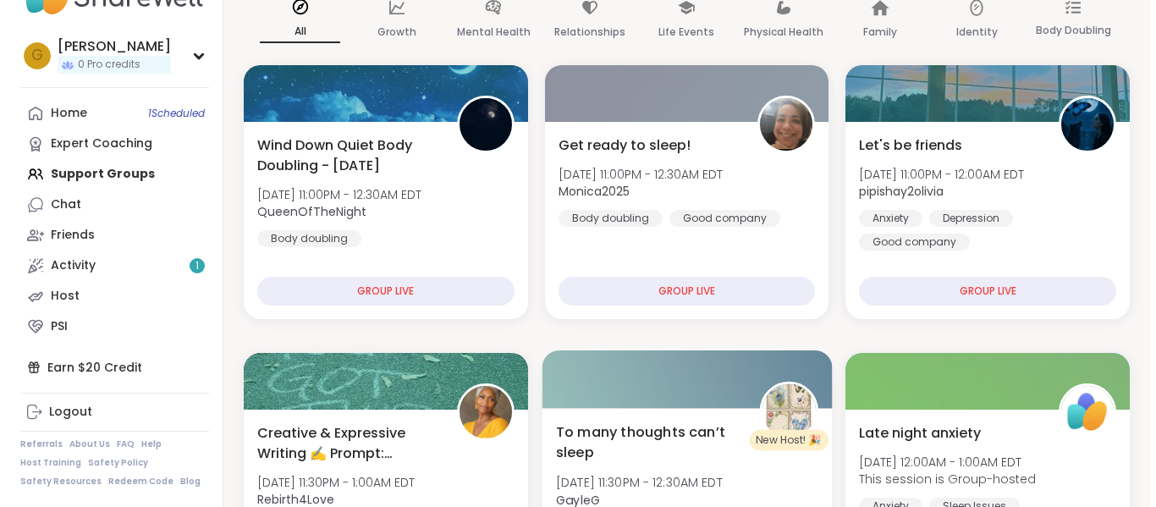
scroll to position [151, 0]
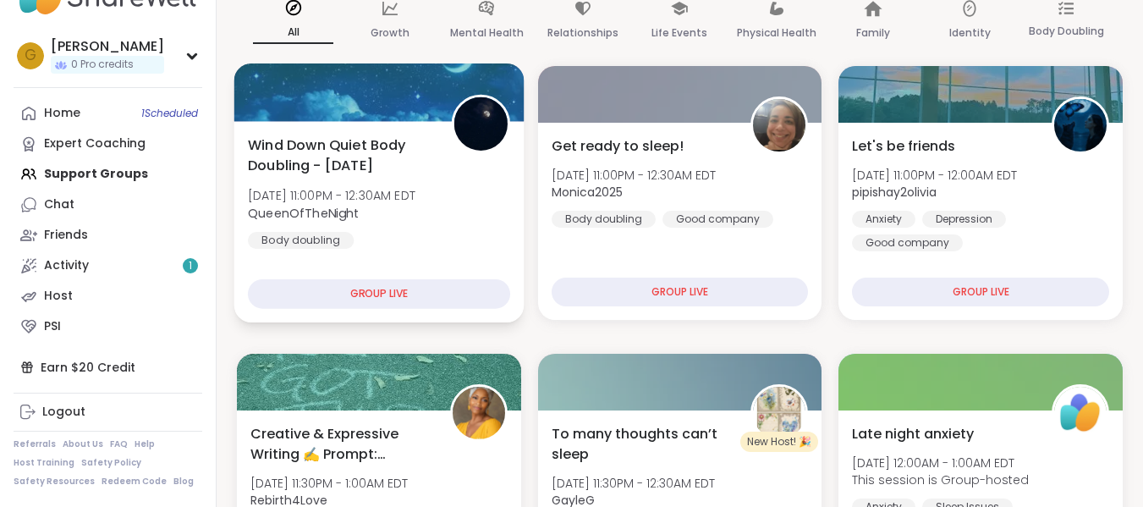
click at [470, 278] on div "Wind Down Quiet Body Doubling - Monday Mon, Oct 13 | 11:00PM - 12:30AM EDT Quee…" at bounding box center [378, 221] width 289 height 201
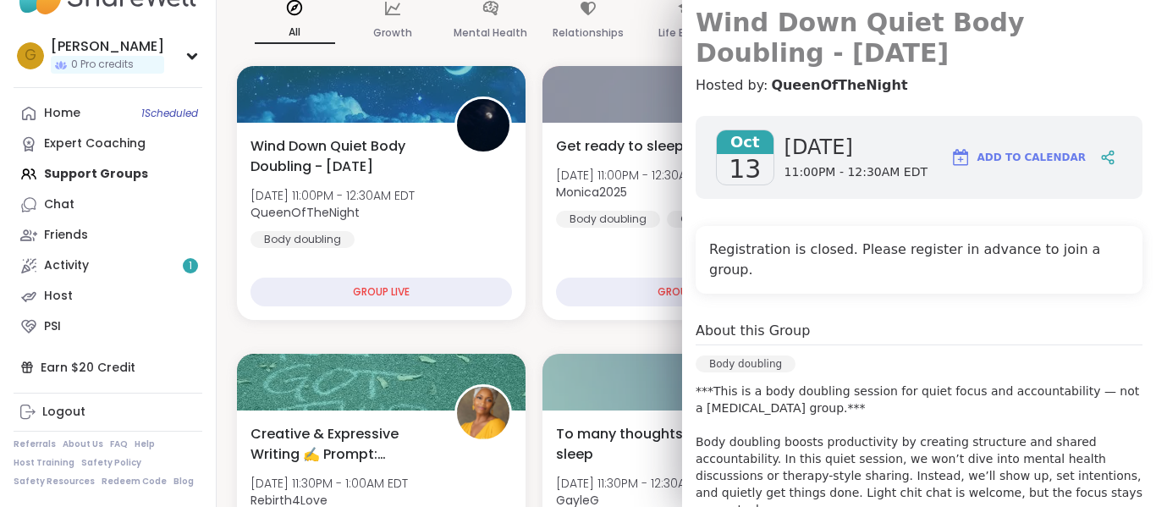
scroll to position [0, 0]
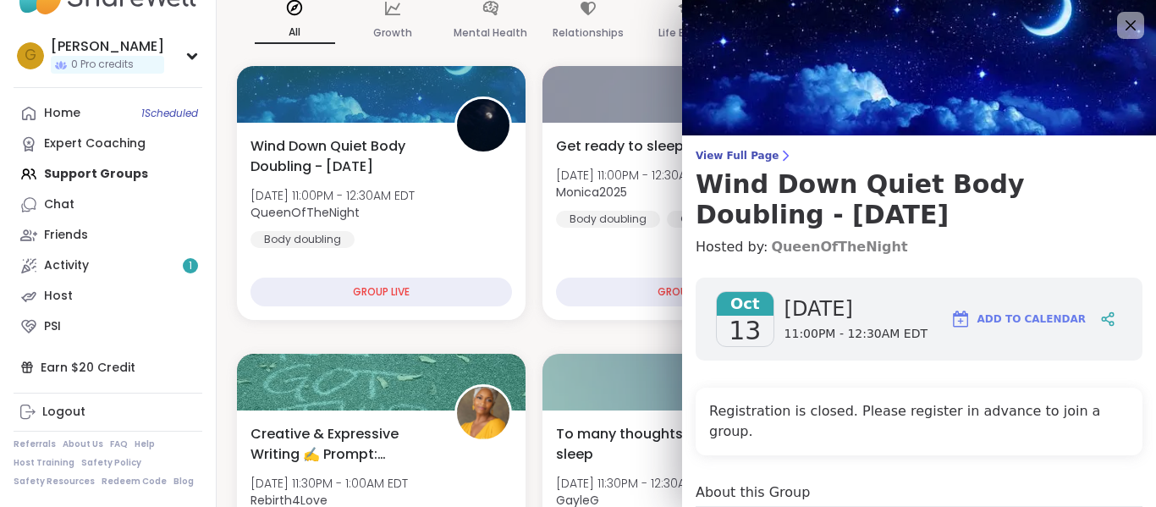
click at [811, 243] on link "QueenOfTheNight" at bounding box center [839, 247] width 136 height 20
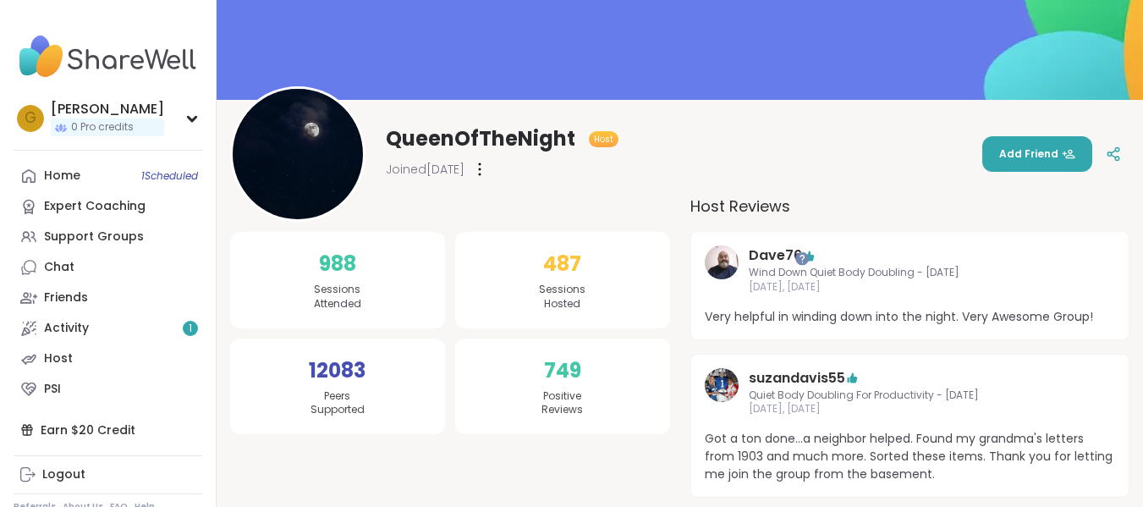
scroll to position [111, 0]
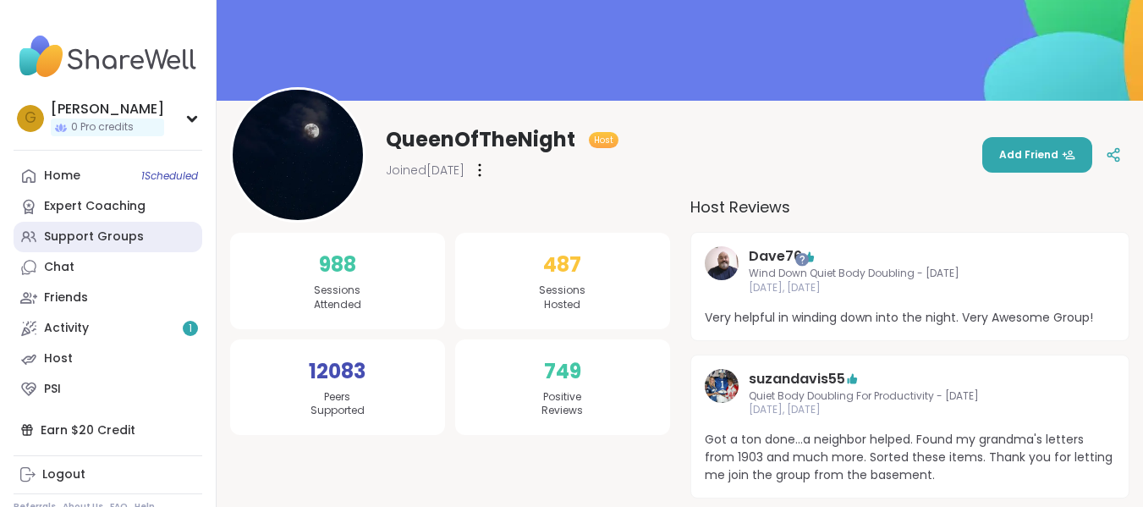
click at [144, 247] on link "Support Groups" at bounding box center [108, 237] width 189 height 30
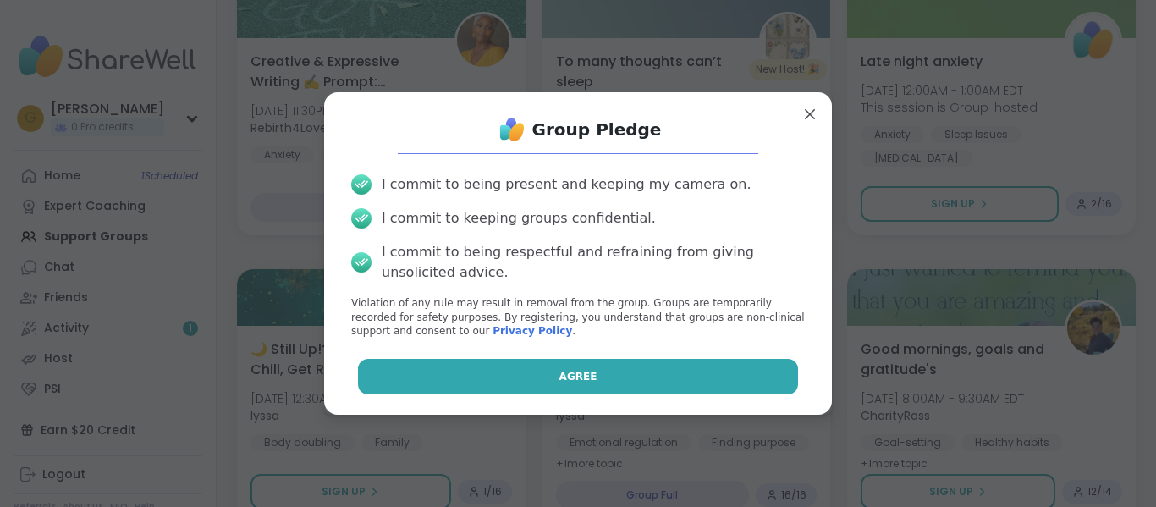
click at [624, 390] on button "Agree" at bounding box center [578, 377] width 441 height 36
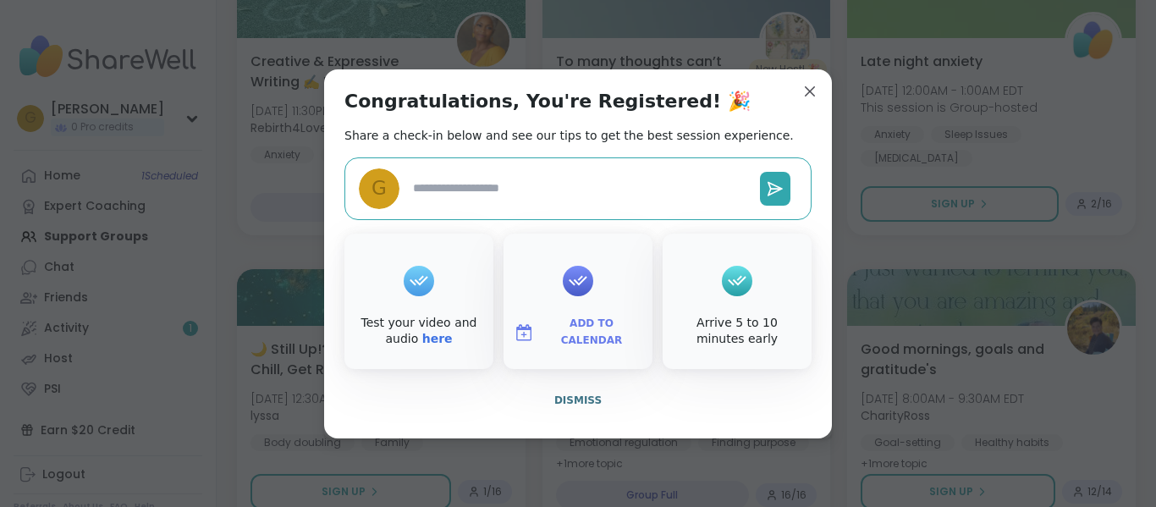
type textarea "*"
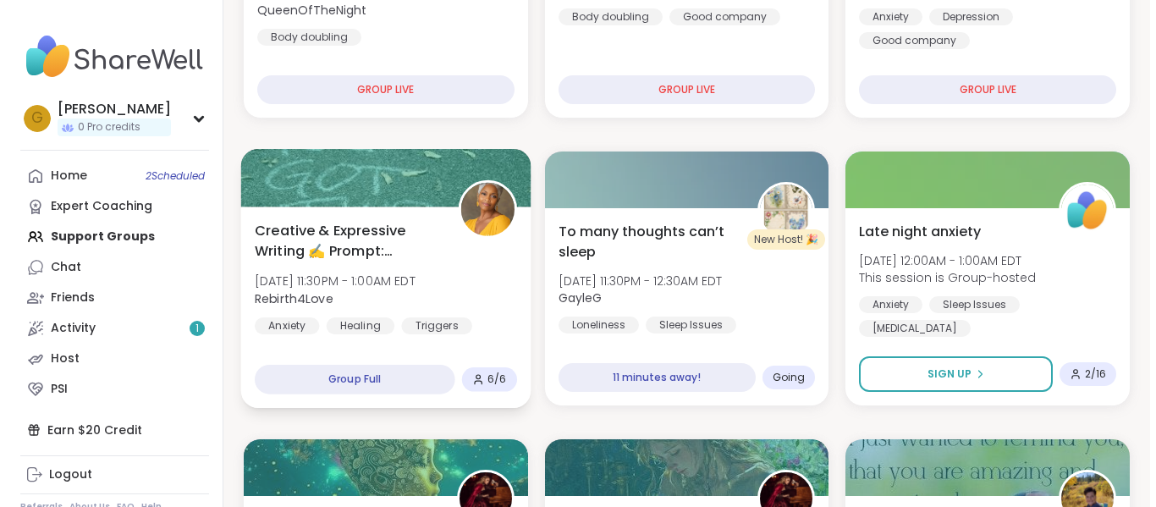
scroll to position [354, 0]
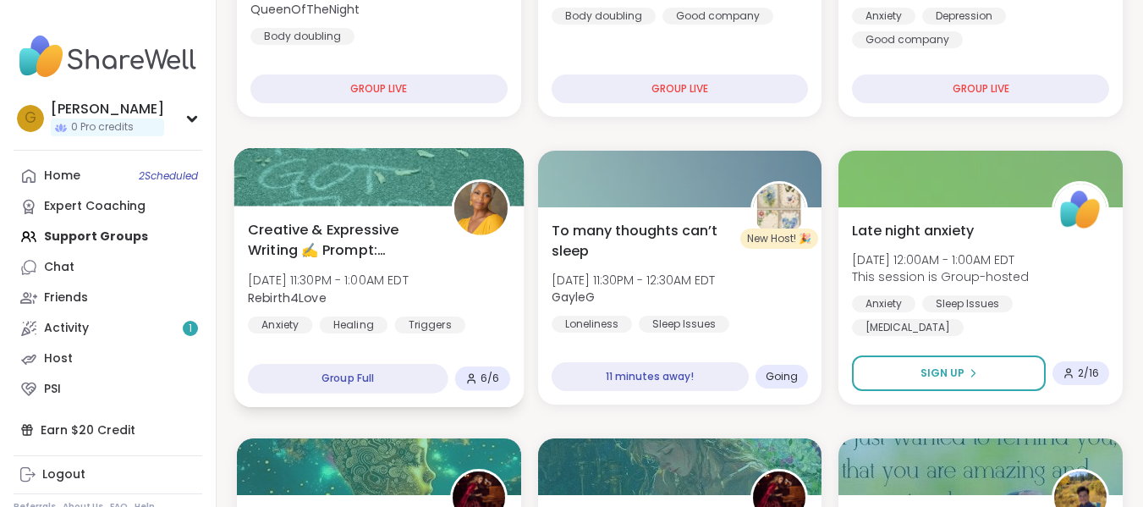
click at [457, 231] on img at bounding box center [479, 208] width 53 height 53
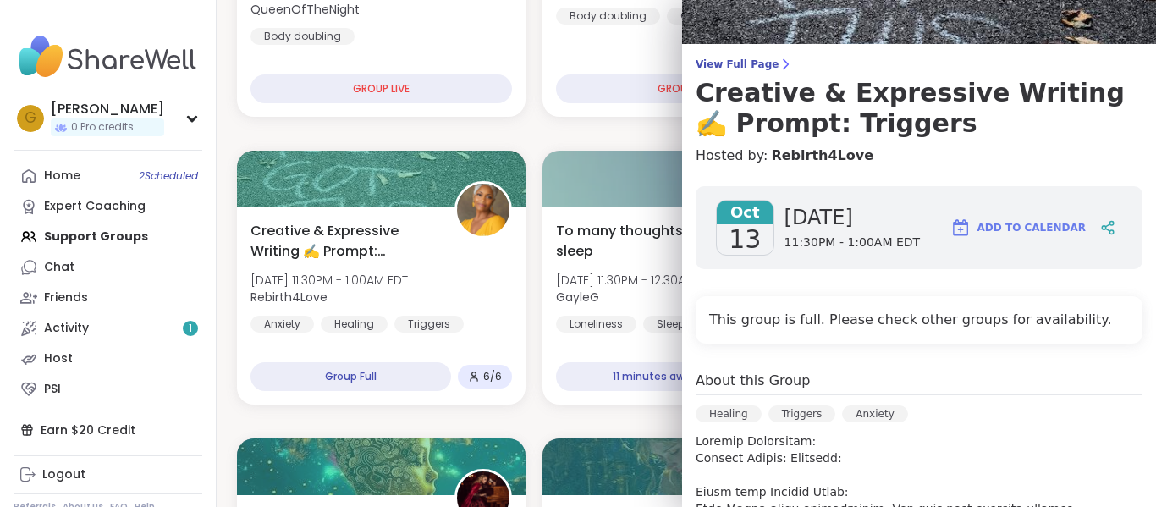
scroll to position [89, 0]
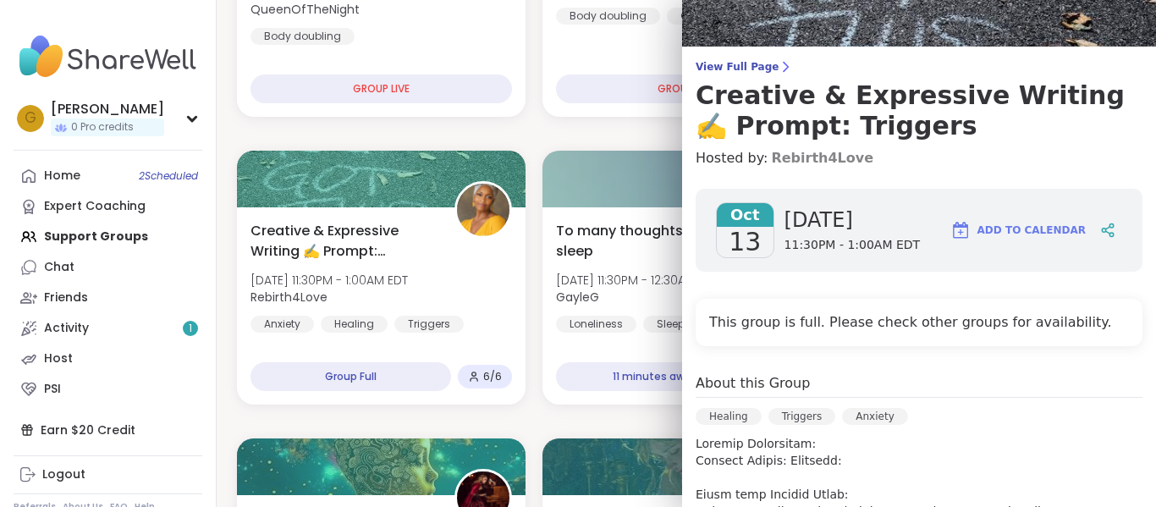
click at [802, 166] on link "Rebirth4Love" at bounding box center [822, 158] width 102 height 20
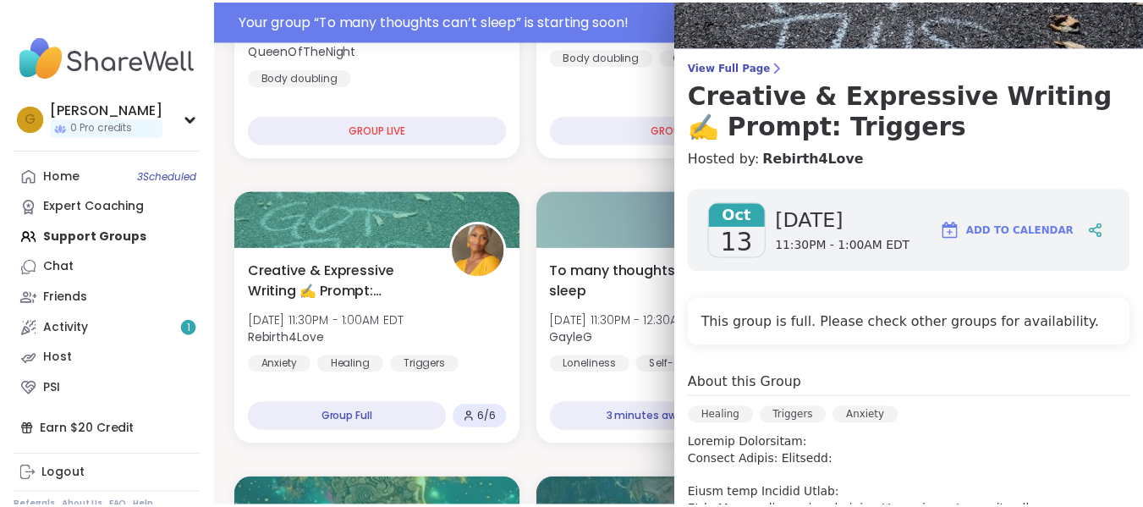
scroll to position [395, 0]
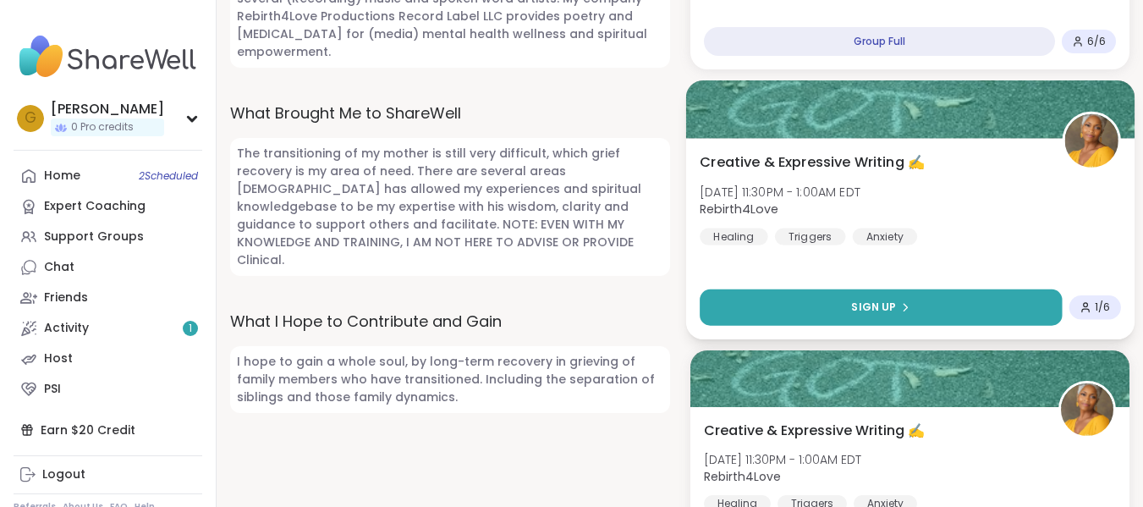
click at [753, 317] on button "Sign Up" at bounding box center [881, 307] width 362 height 36
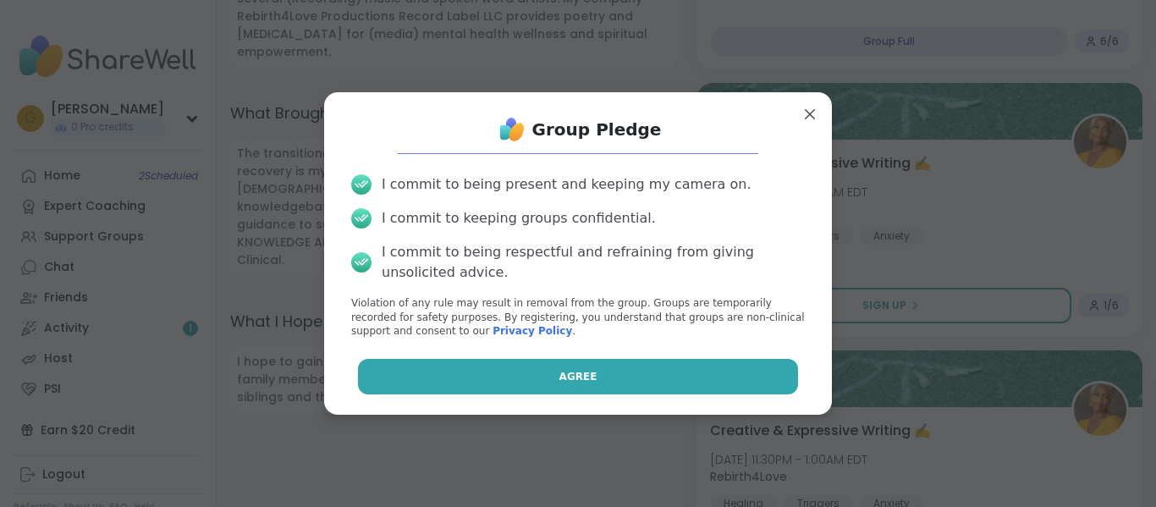
click at [642, 373] on button "Agree" at bounding box center [578, 377] width 441 height 36
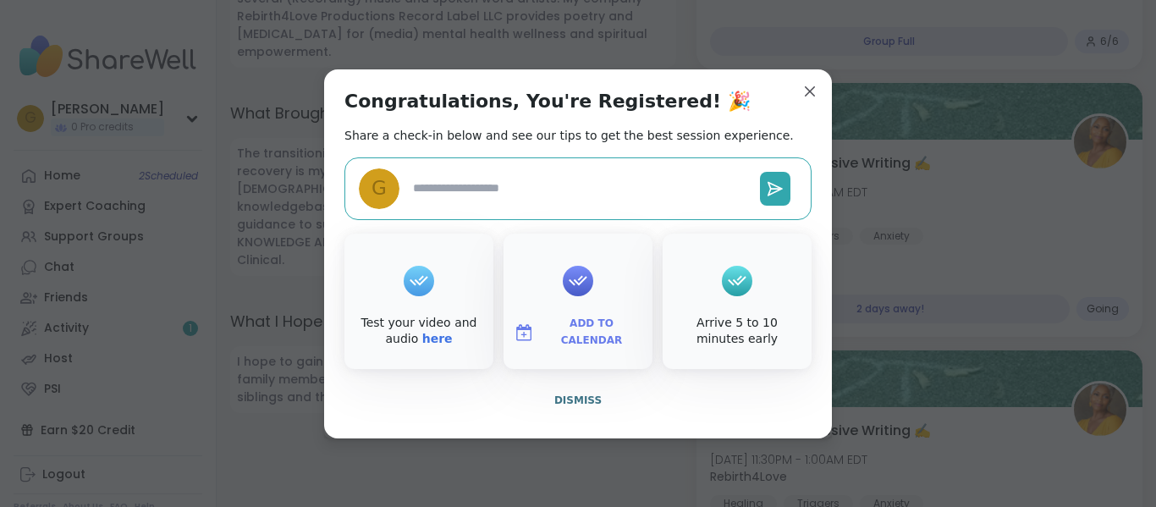
type textarea "*"
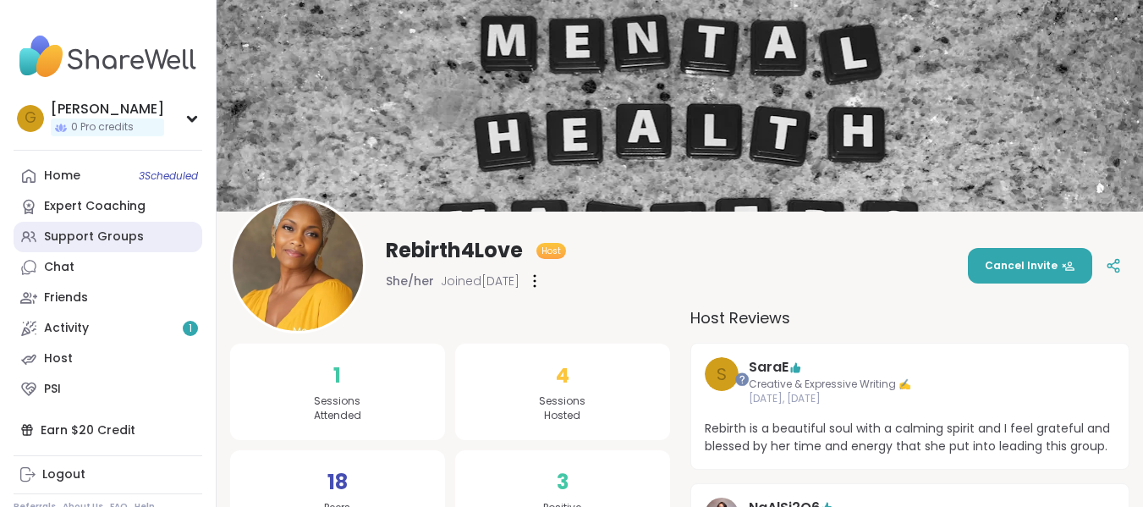
click at [112, 248] on link "Support Groups" at bounding box center [108, 237] width 189 height 30
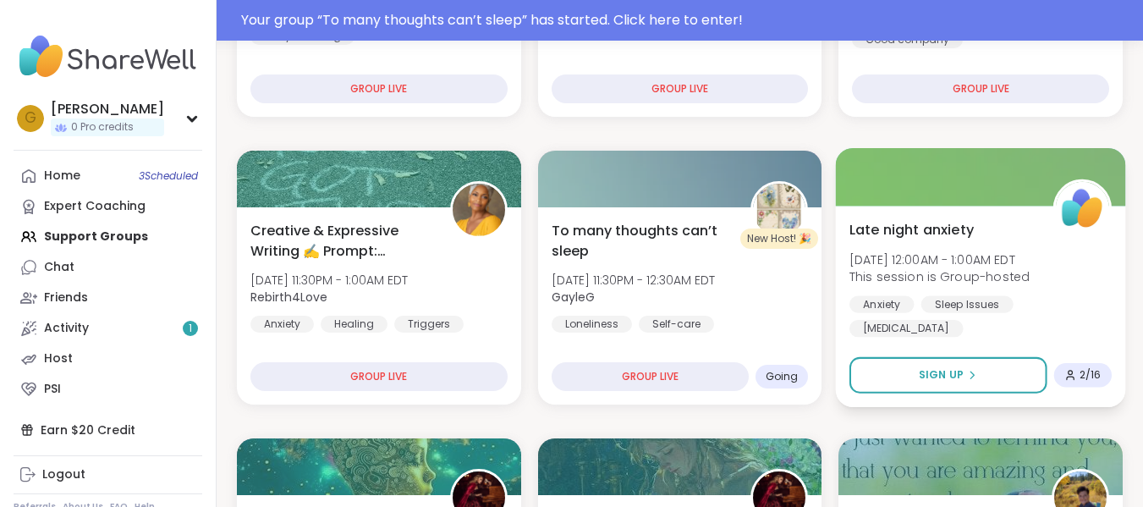
scroll to position [436, 0]
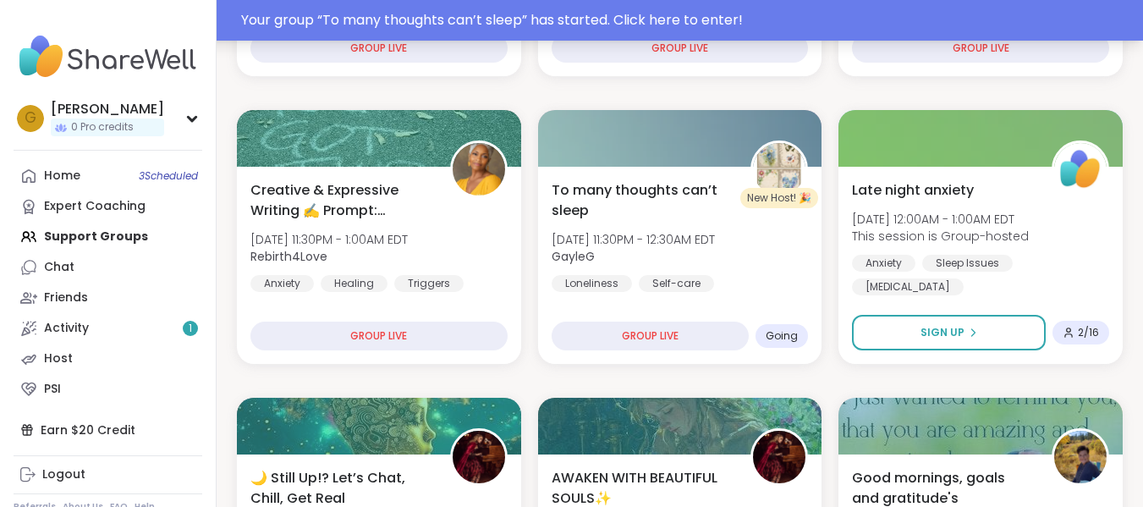
click at [572, 11] on div "Your group “ To many thoughts can’t sleep ” has started. Click here to enter!" at bounding box center [687, 20] width 892 height 20
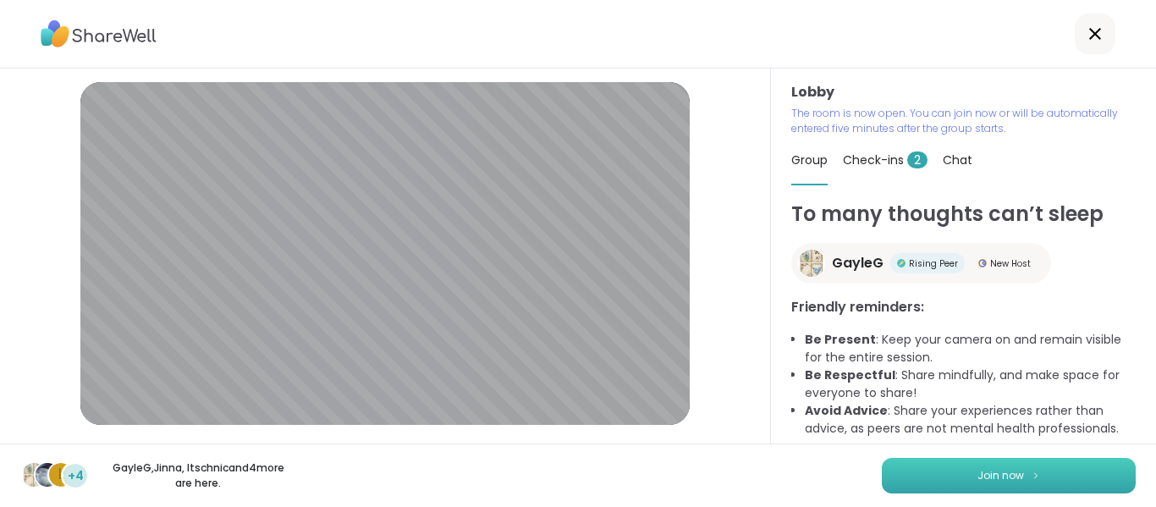
click at [959, 477] on button "Join now" at bounding box center [1009, 476] width 254 height 36
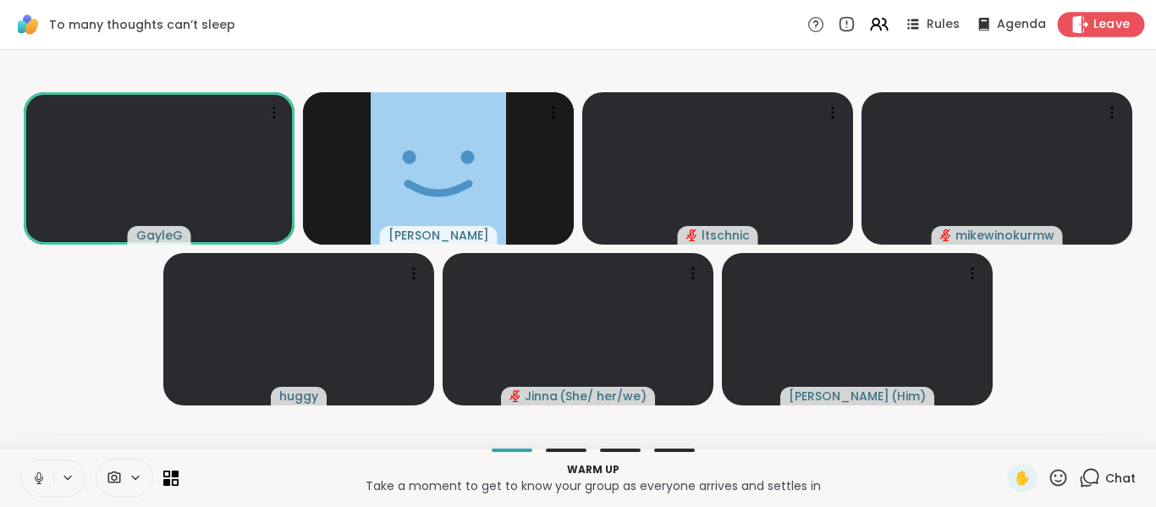
click at [1093, 30] on span "Leave" at bounding box center [1111, 25] width 37 height 18
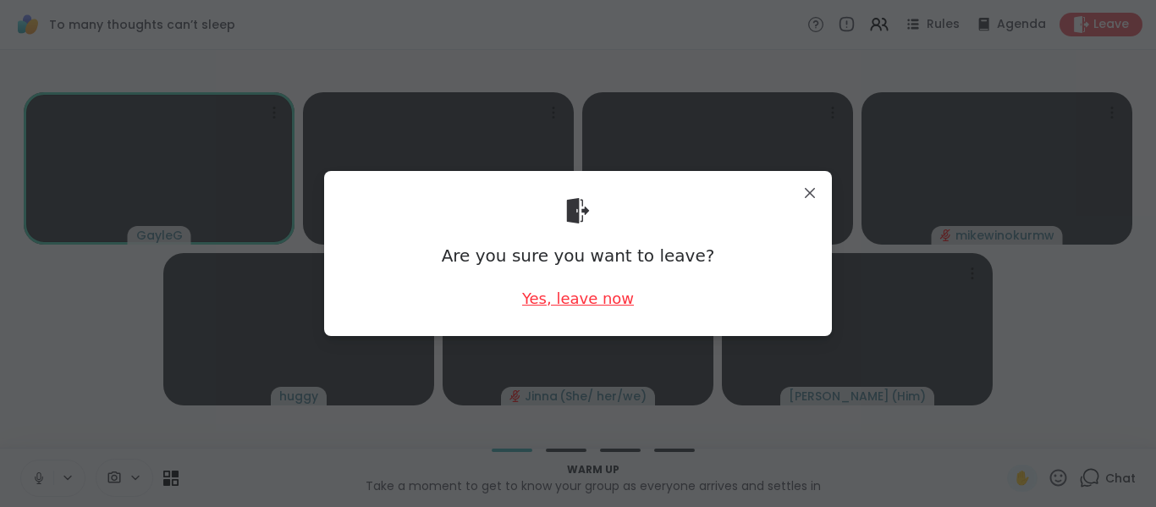
click at [561, 298] on div "Yes, leave now" at bounding box center [578, 298] width 112 height 21
